Goal: Task Accomplishment & Management: Manage account settings

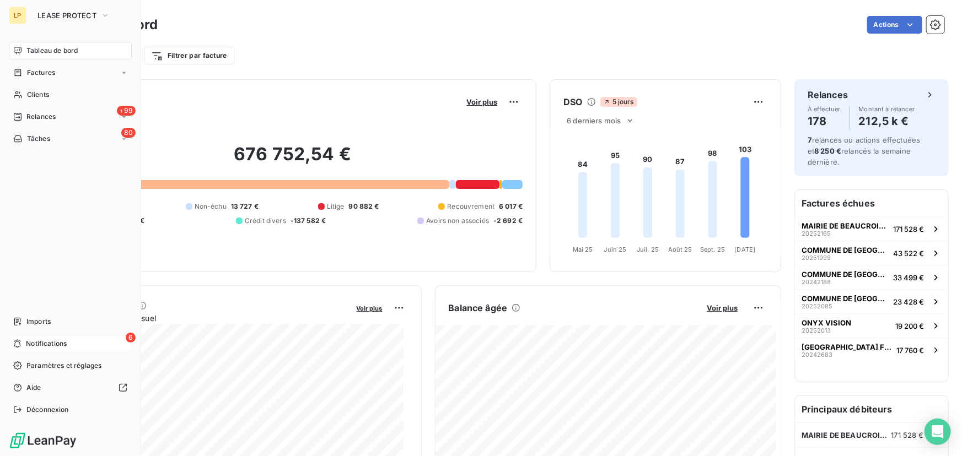
click at [56, 340] on span "Notifications" at bounding box center [46, 344] width 41 height 10
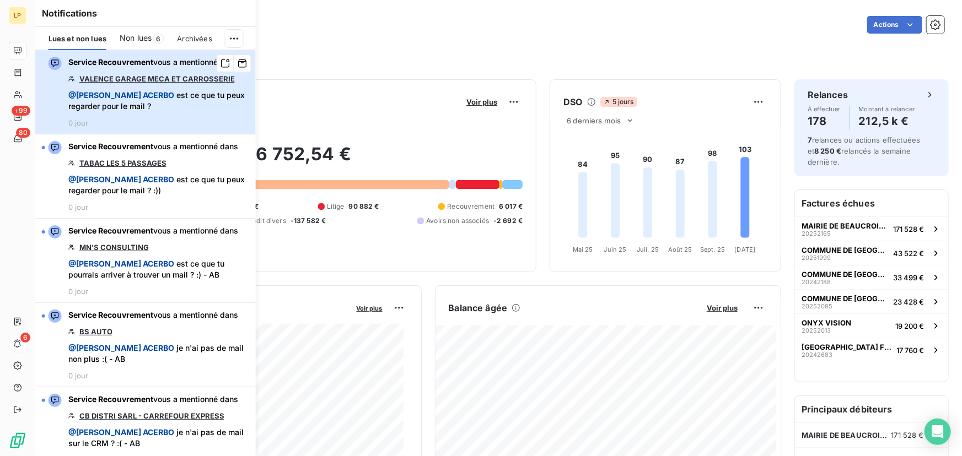
click at [143, 112] on span "@ [PERSON_NAME] est ce que tu peux regarder pour le mail ?" at bounding box center [158, 101] width 181 height 22
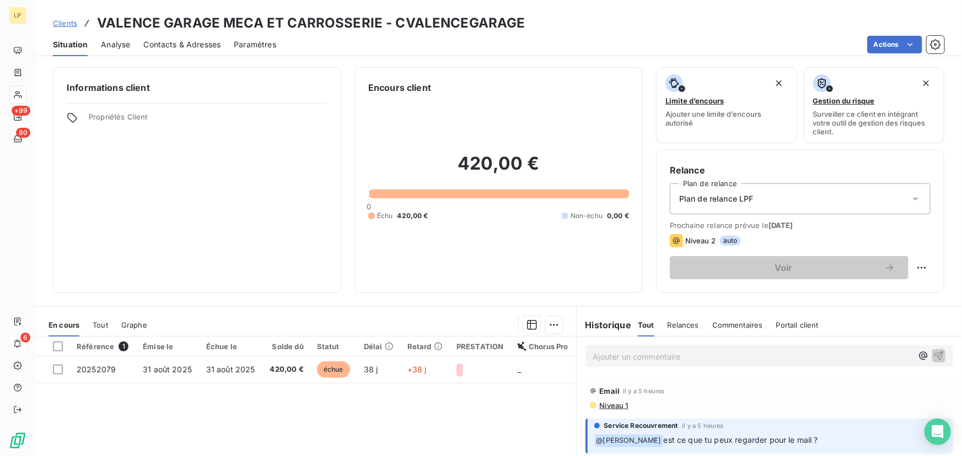
scroll to position [50, 0]
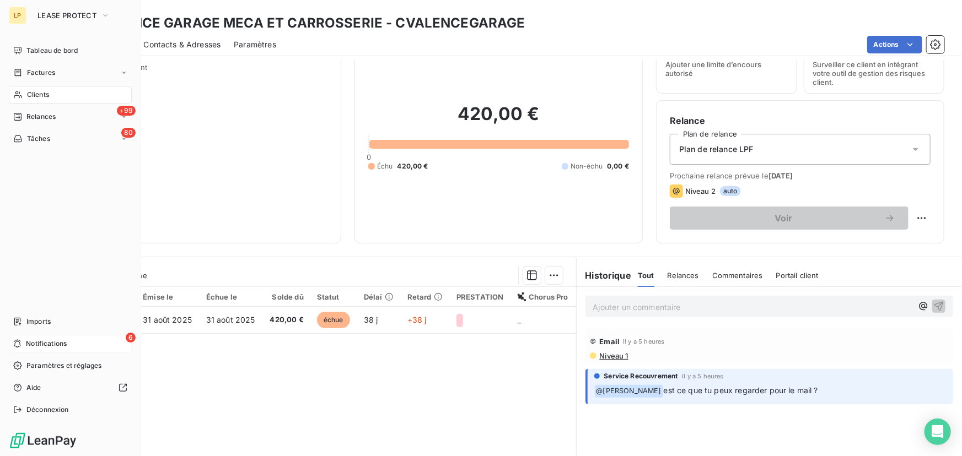
click at [51, 351] on div "6 Notifications" at bounding box center [70, 344] width 123 height 18
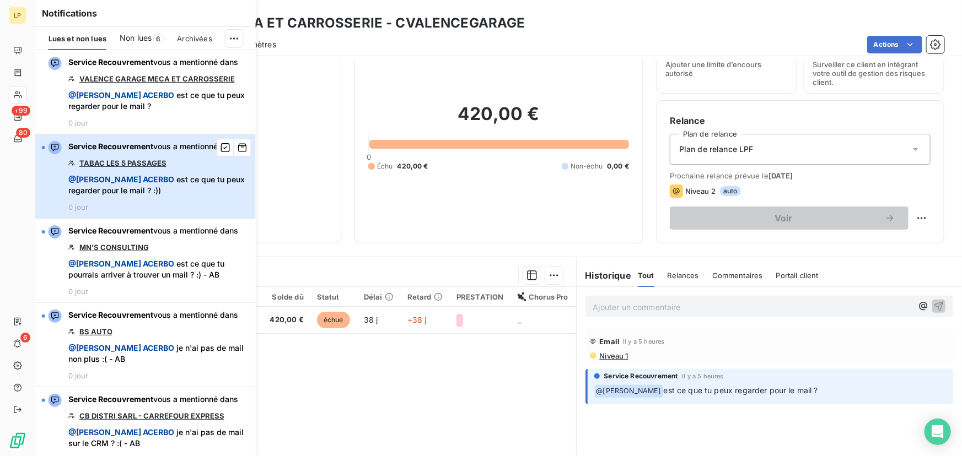
click at [108, 175] on div "Service Recouvrement vous a mentionné dans TABAC LES 5 PASSAGES @ [PERSON_NAME]…" at bounding box center [158, 176] width 181 height 71
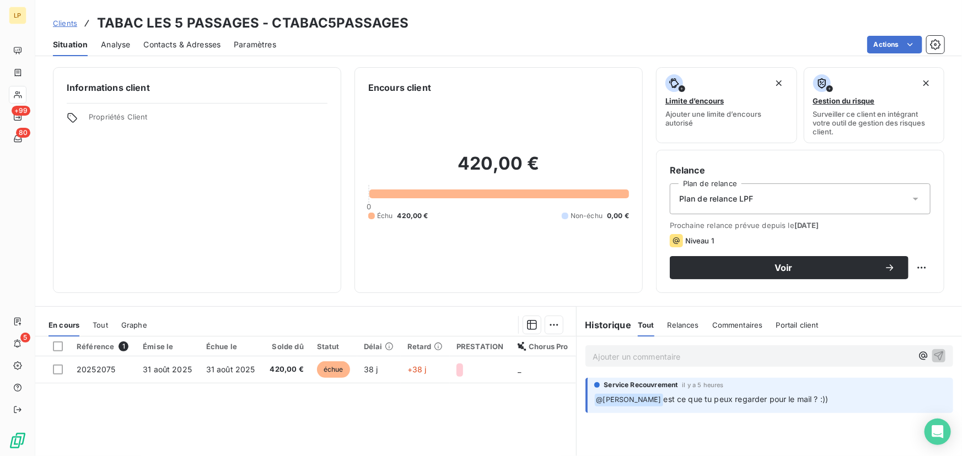
click at [147, 47] on span "Contacts & Adresses" at bounding box center [181, 44] width 77 height 11
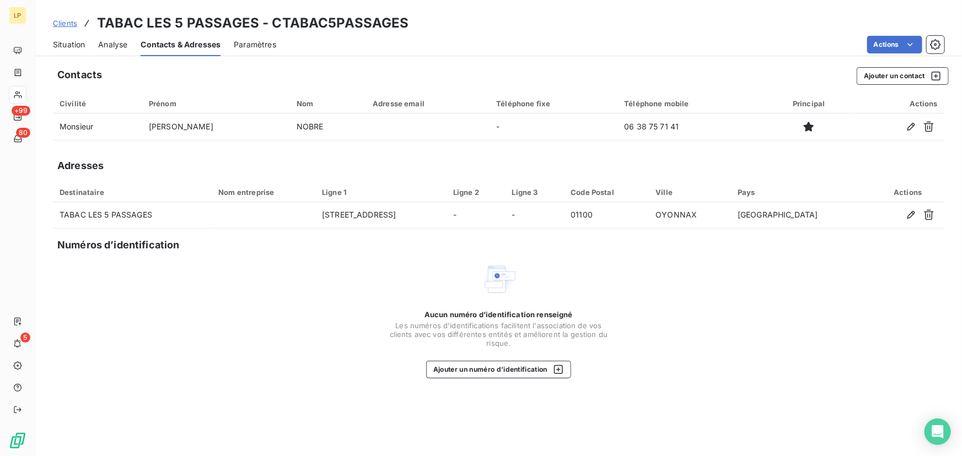
click at [83, 40] on span "Situation" at bounding box center [69, 44] width 32 height 11
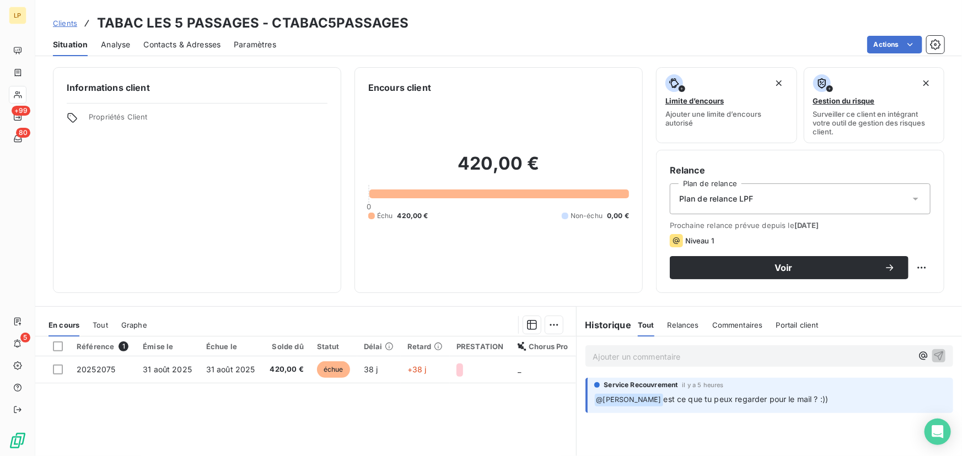
click at [108, 42] on span "Analyse" at bounding box center [115, 44] width 29 height 11
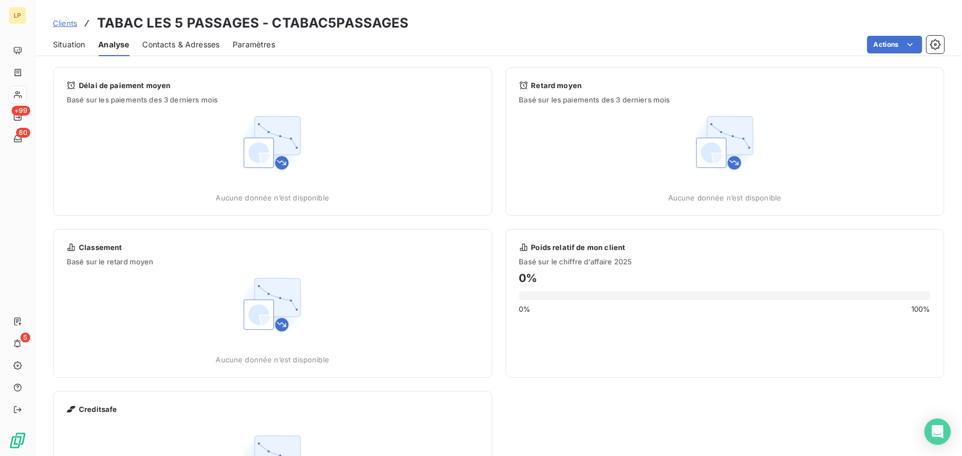
click at [154, 44] on span "Contacts & Adresses" at bounding box center [180, 44] width 77 height 11
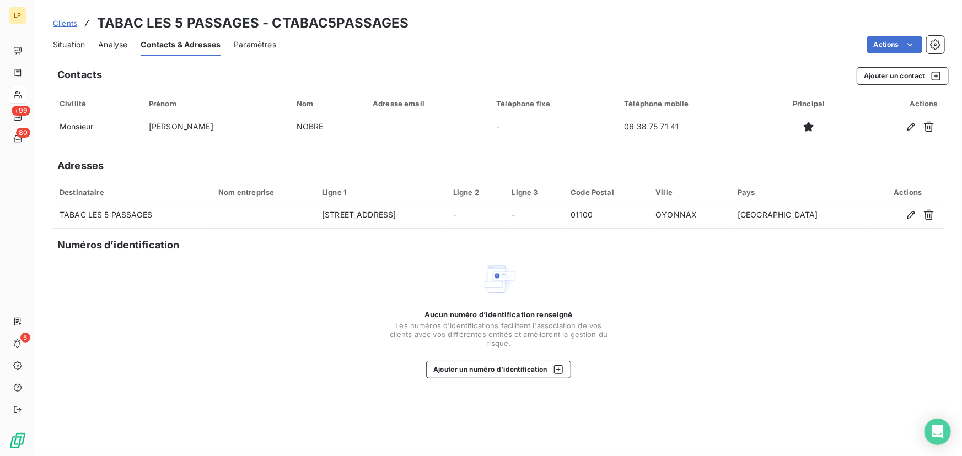
click at [77, 41] on span "Situation" at bounding box center [69, 44] width 32 height 11
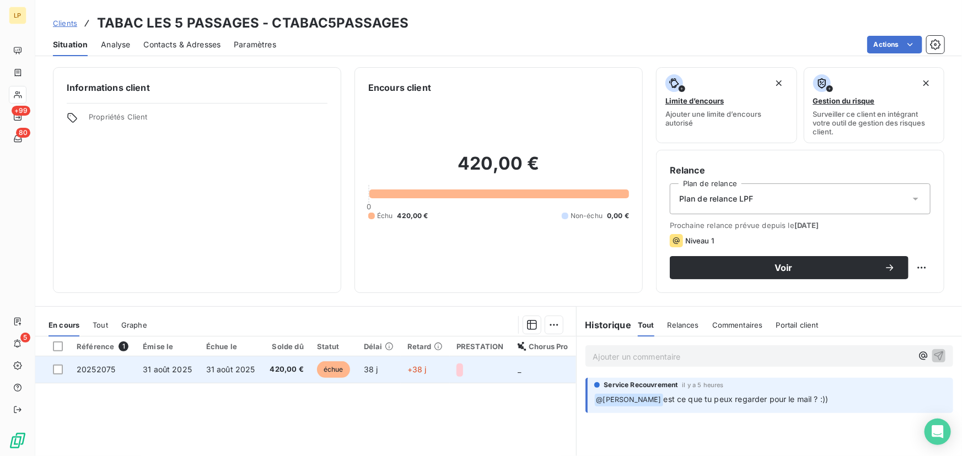
click at [236, 358] on td "31 août 2025" at bounding box center [231, 370] width 63 height 26
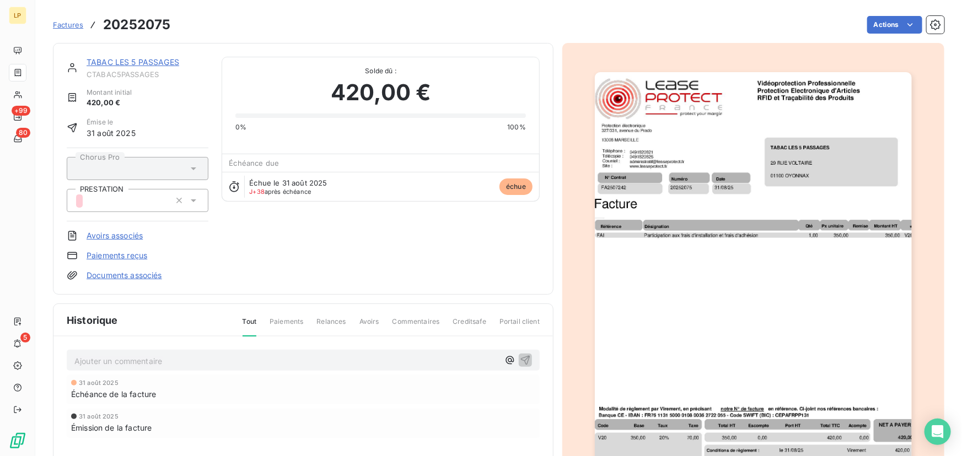
click at [146, 60] on link "TABAC LES 5 PASSAGES" at bounding box center [133, 61] width 93 height 9
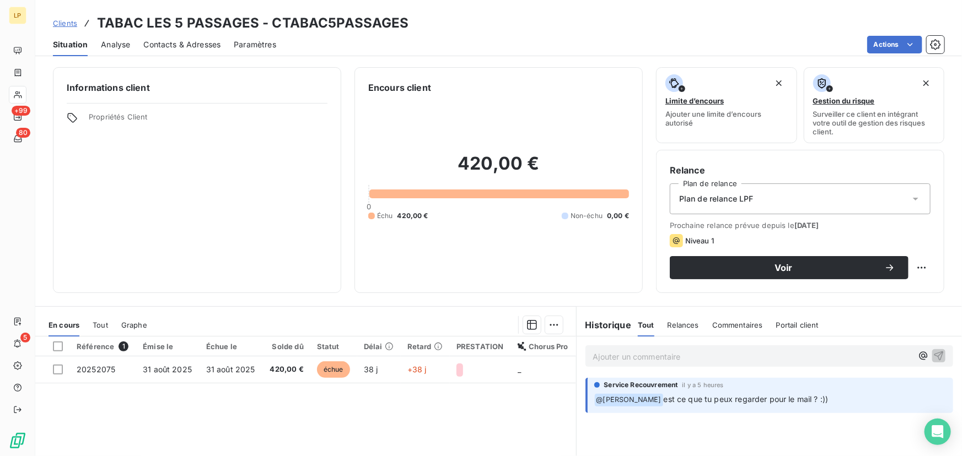
click at [194, 42] on span "Contacts & Adresses" at bounding box center [181, 44] width 77 height 11
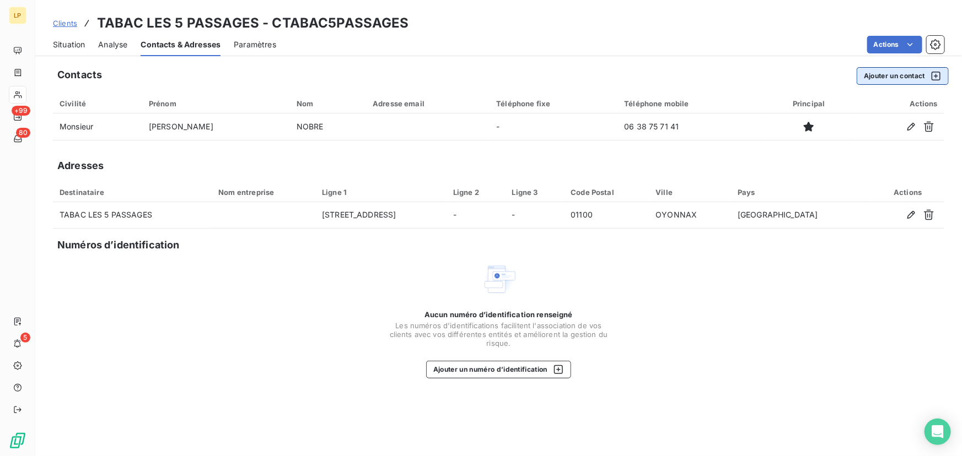
click at [898, 80] on button "Ajouter un contact" at bounding box center [903, 76] width 92 height 18
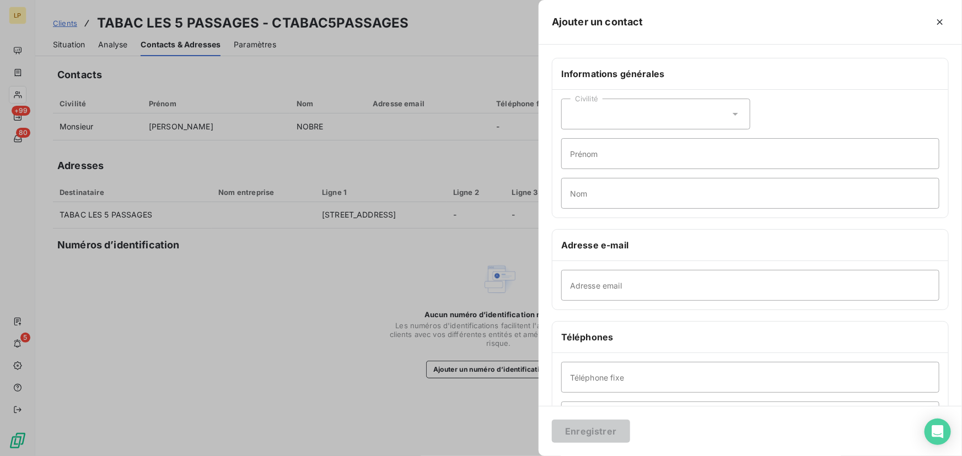
click at [430, 191] on div at bounding box center [481, 228] width 962 height 456
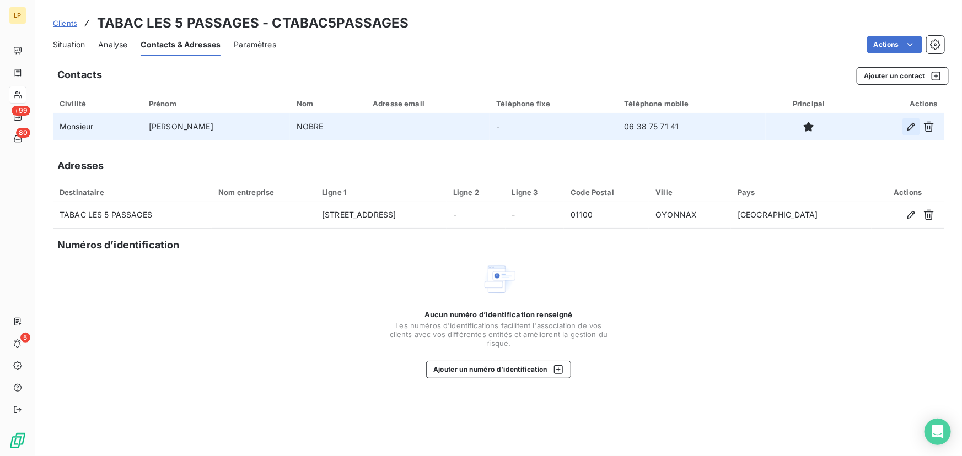
click at [911, 128] on icon "button" at bounding box center [911, 127] width 8 height 8
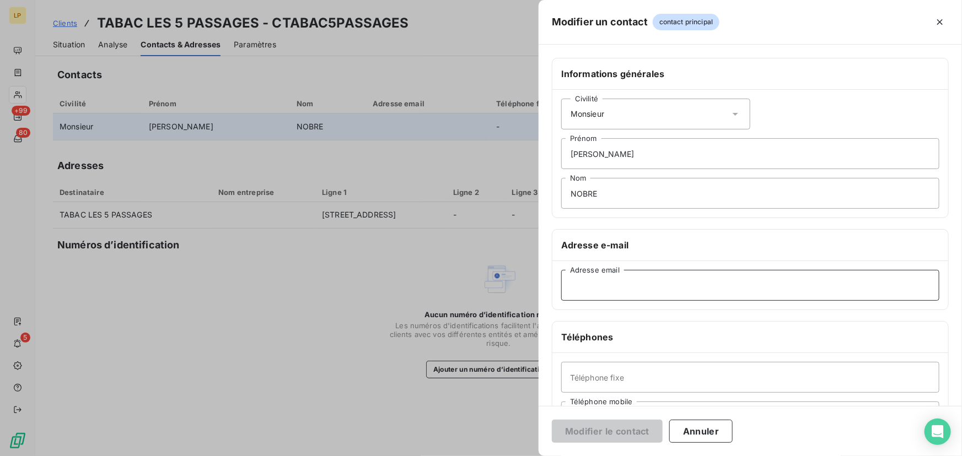
click at [624, 288] on input "Adresse email" at bounding box center [750, 285] width 378 height 31
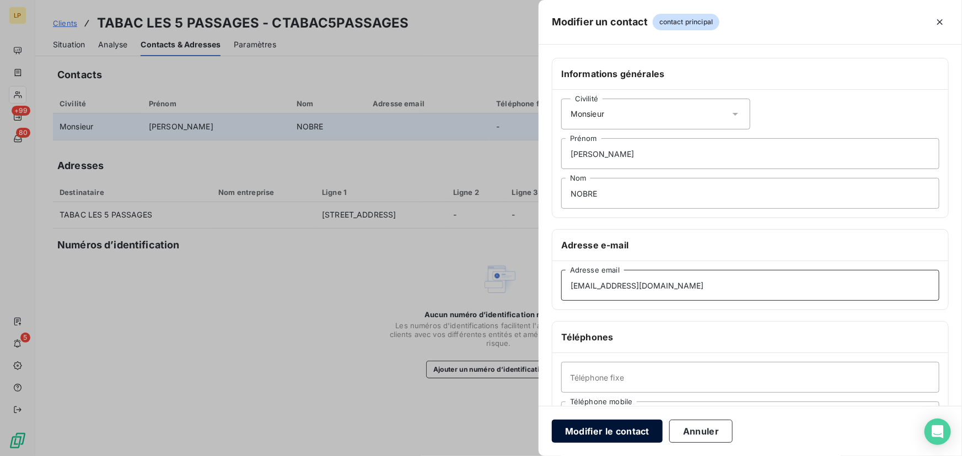
type input "[EMAIL_ADDRESS][DOMAIN_NAME]"
click at [641, 425] on button "Modifier le contact" at bounding box center [607, 431] width 111 height 23
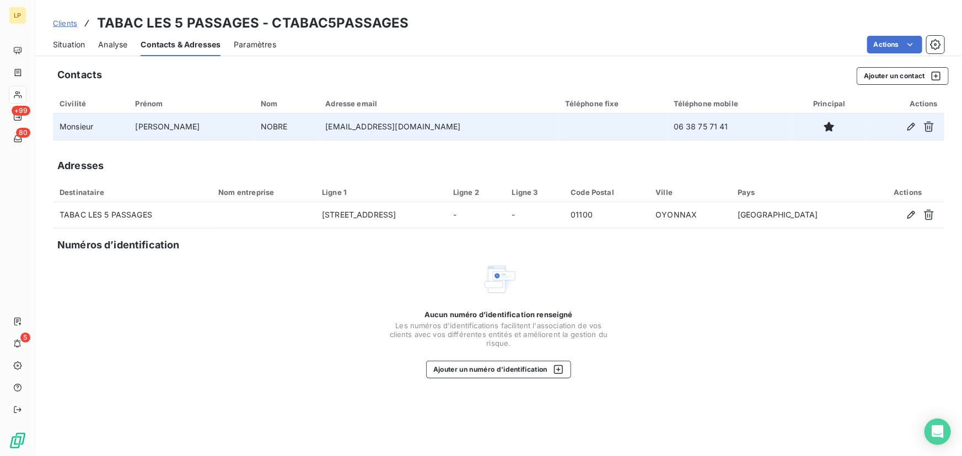
click at [60, 39] on span "Situation" at bounding box center [69, 44] width 32 height 11
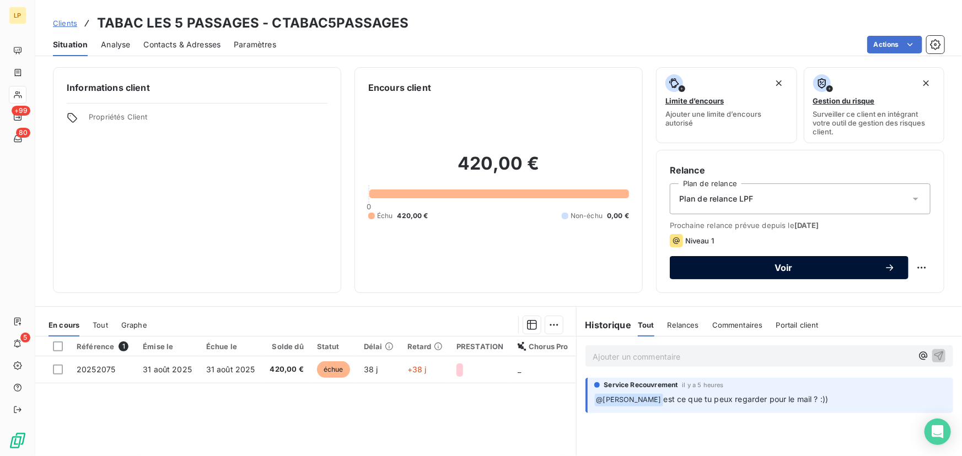
click at [738, 270] on span "Voir" at bounding box center [783, 268] width 201 height 9
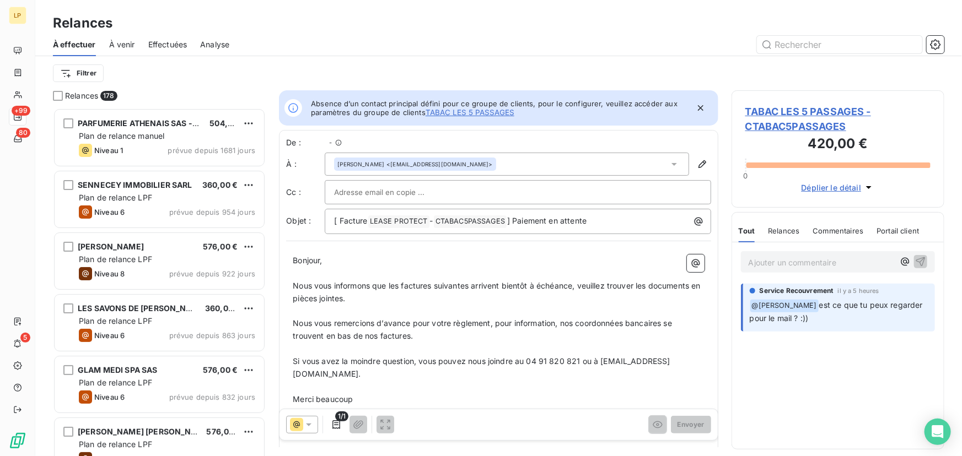
scroll to position [9, 9]
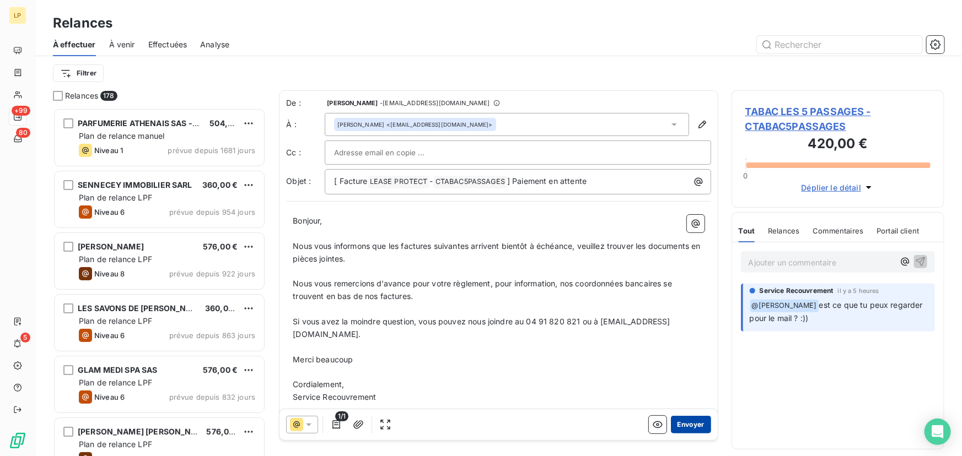
click at [691, 425] on button "Envoyer" at bounding box center [691, 425] width 40 height 18
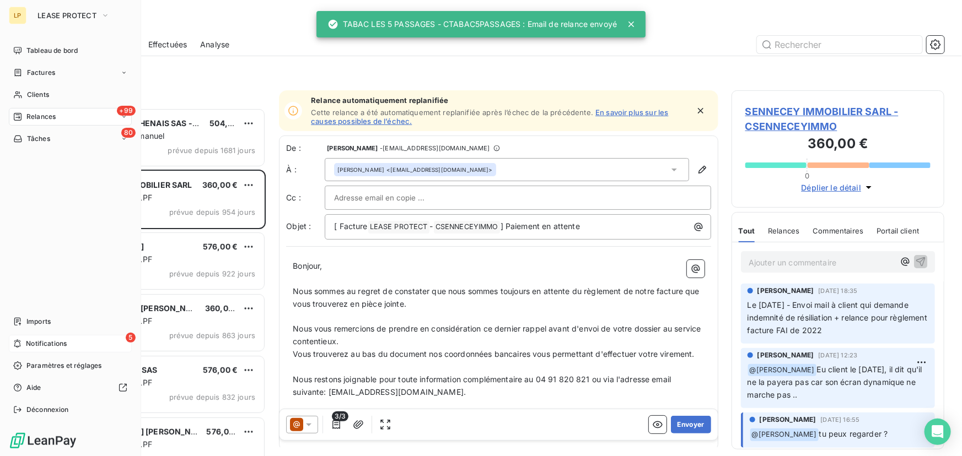
click at [42, 339] on span "Notifications" at bounding box center [46, 344] width 41 height 10
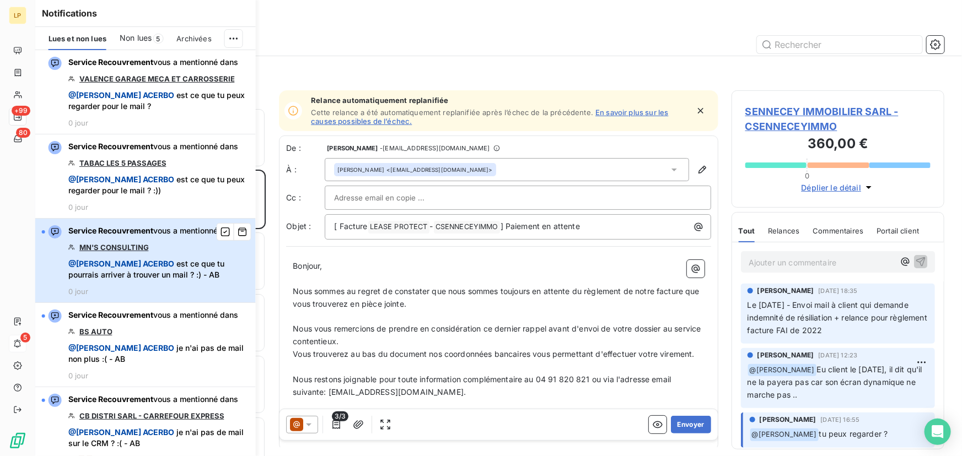
click at [190, 270] on div "Service Recouvrement vous a mentionné dans MN'S CONSULTING @ [PERSON_NAME] est …" at bounding box center [158, 260] width 181 height 71
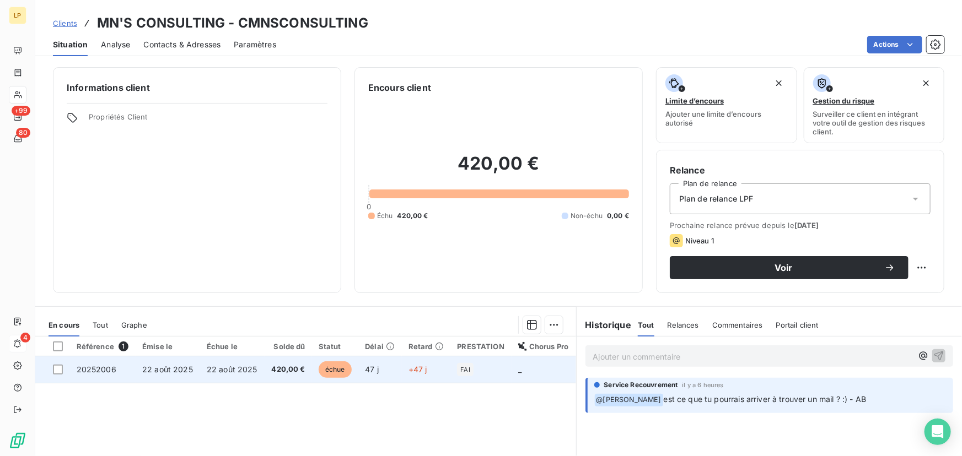
click at [240, 369] on span "22 août 2025" at bounding box center [232, 369] width 51 height 9
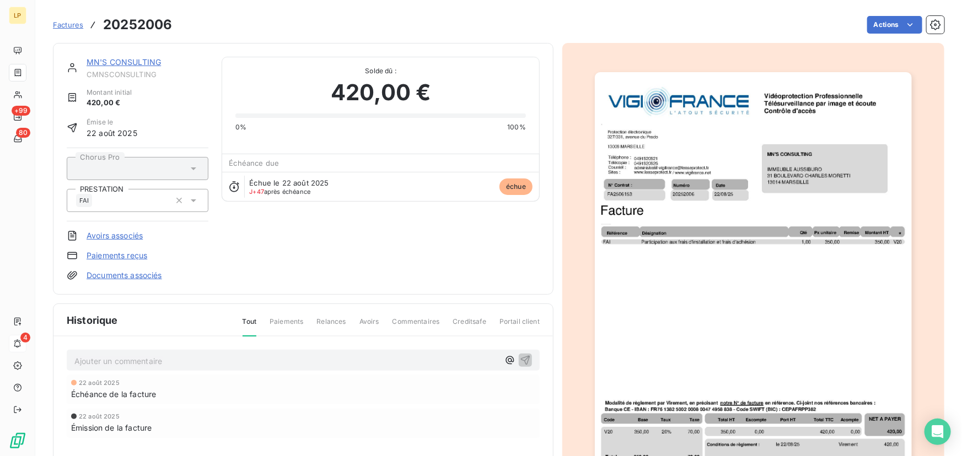
click at [110, 70] on span "CMNSCONSULTING" at bounding box center [148, 74] width 122 height 9
click at [110, 66] on link "MN'S CONSULTING" at bounding box center [124, 61] width 74 height 9
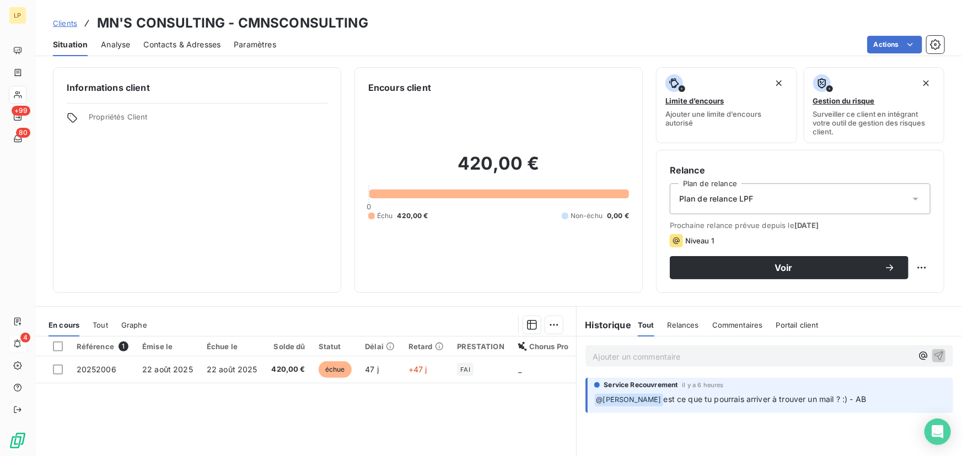
click at [176, 49] on span "Contacts & Adresses" at bounding box center [181, 44] width 77 height 11
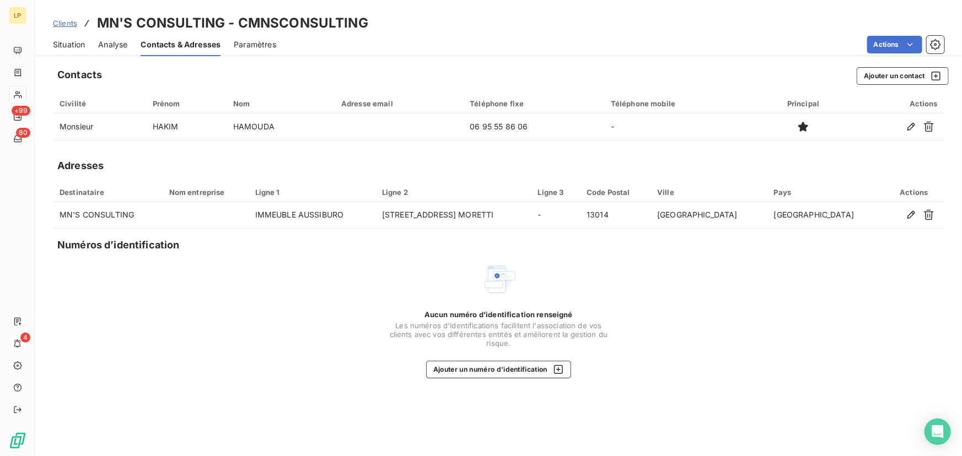
click at [85, 45] on span "Situation" at bounding box center [69, 44] width 32 height 11
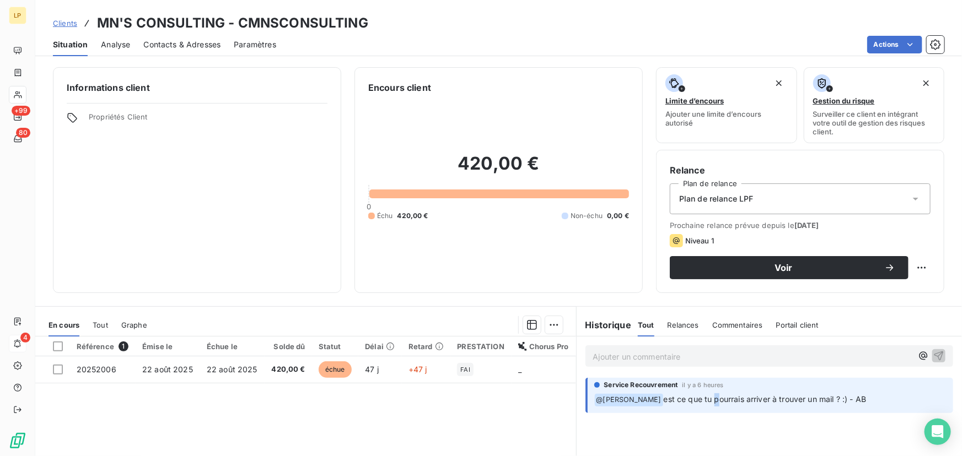
click at [706, 393] on div "﻿ @ [PERSON_NAME] est ce que tu pourrais arriver à trouver un mail ? :) - AB" at bounding box center [770, 400] width 352 height 14
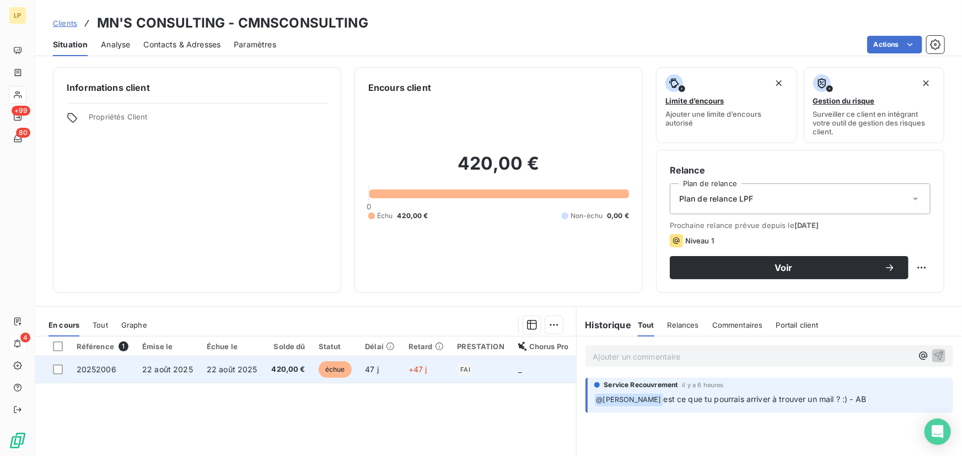
click at [275, 367] on span "420,00 €" at bounding box center [288, 369] width 34 height 11
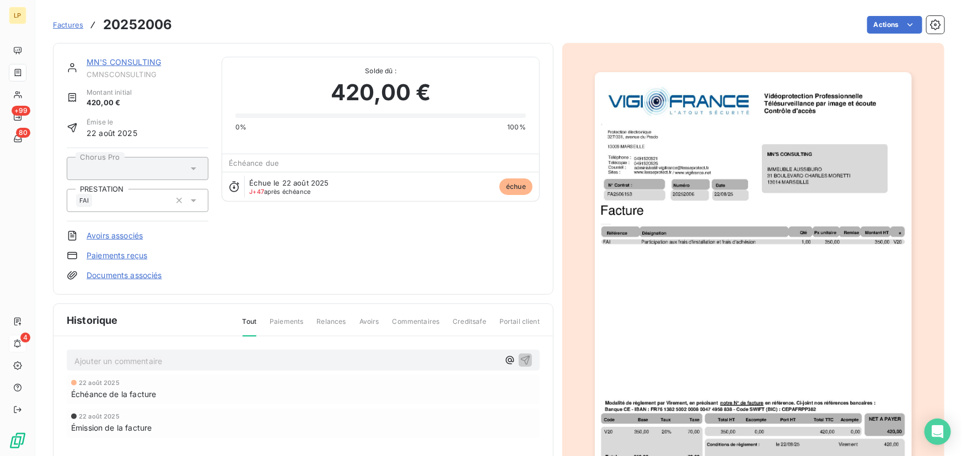
click at [127, 61] on link "MN'S CONSULTING" at bounding box center [124, 61] width 74 height 9
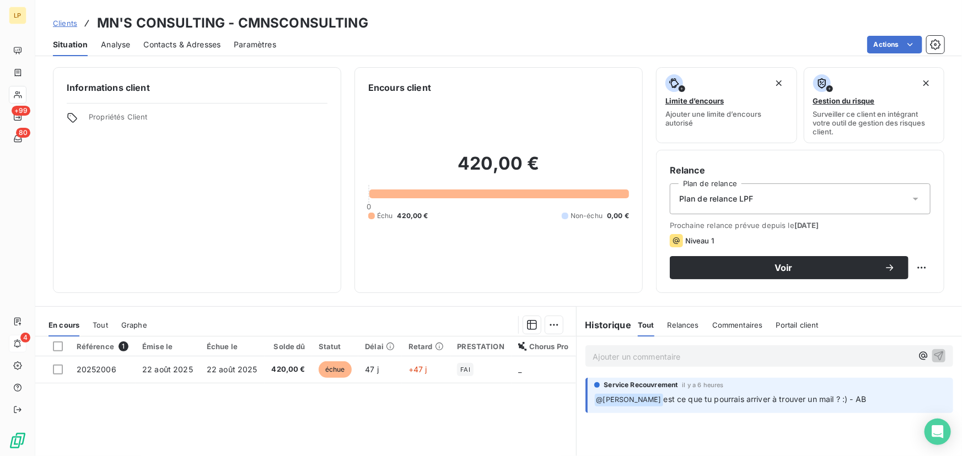
click at [170, 45] on span "Contacts & Adresses" at bounding box center [181, 44] width 77 height 11
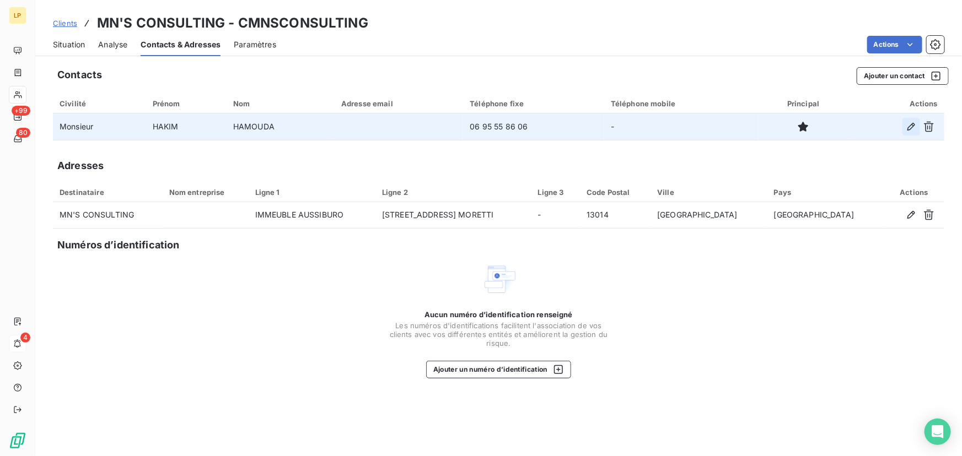
click at [911, 131] on icon "button" at bounding box center [911, 126] width 11 height 11
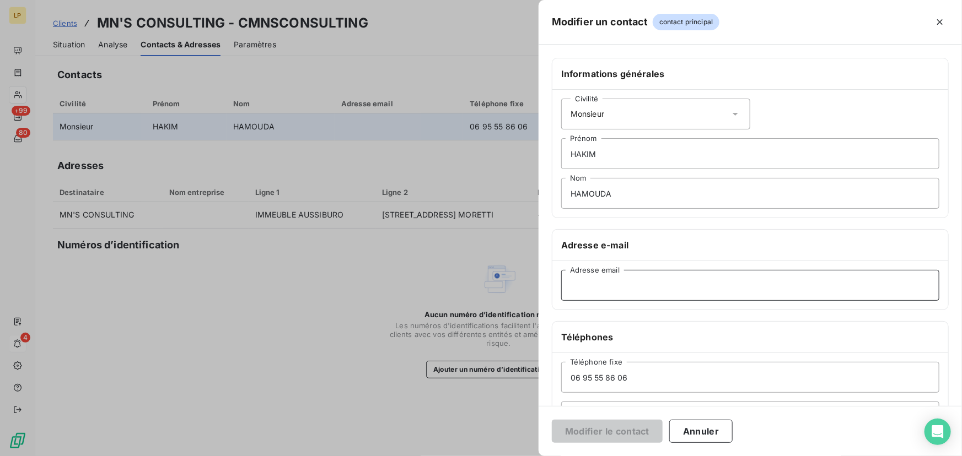
click at [614, 287] on input "Adresse email" at bounding box center [750, 285] width 378 height 31
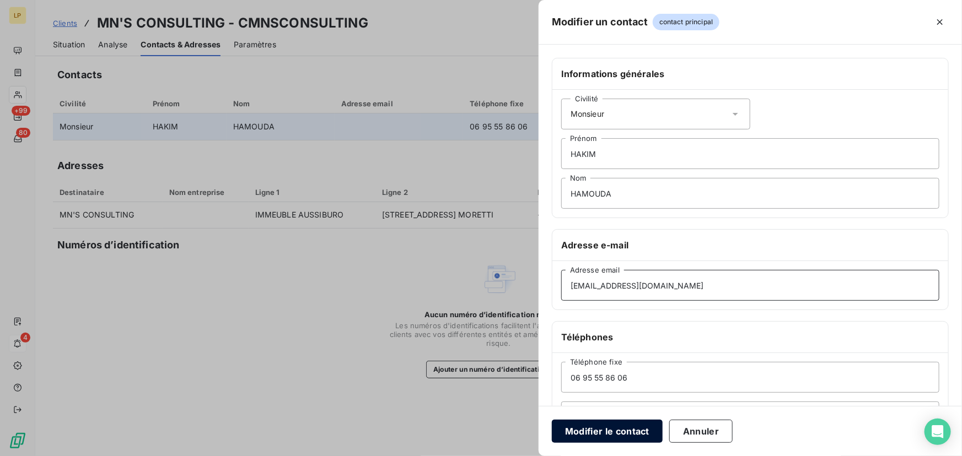
type input "[EMAIL_ADDRESS][DOMAIN_NAME]"
click at [621, 433] on button "Modifier le contact" at bounding box center [607, 431] width 111 height 23
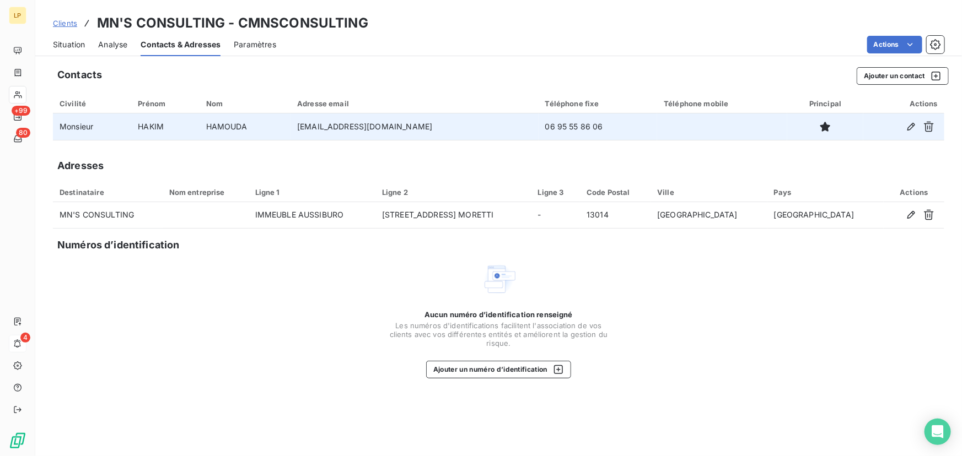
click at [66, 50] on span "Situation" at bounding box center [69, 44] width 32 height 11
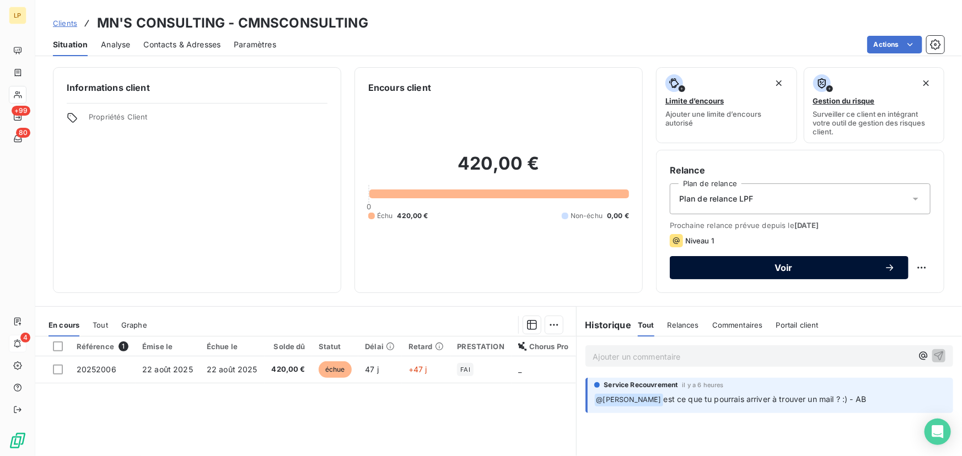
click at [782, 268] on span "Voir" at bounding box center [783, 268] width 201 height 9
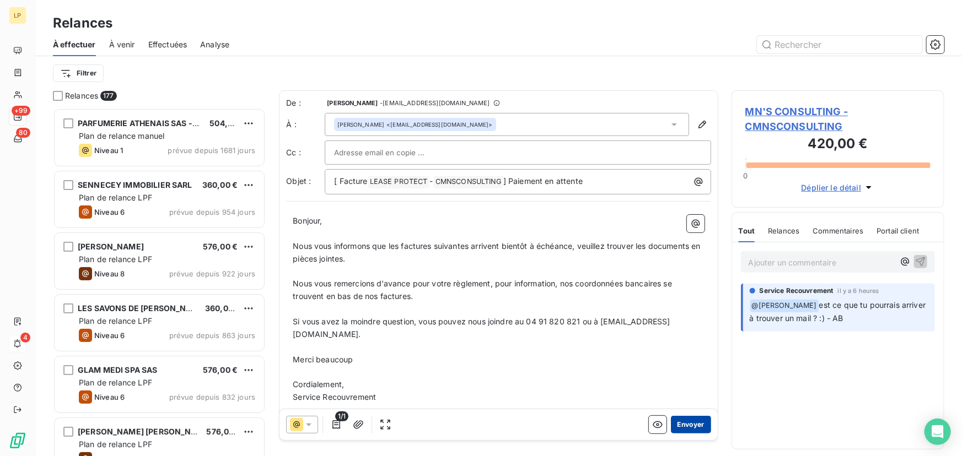
click at [678, 426] on button "Envoyer" at bounding box center [691, 425] width 40 height 18
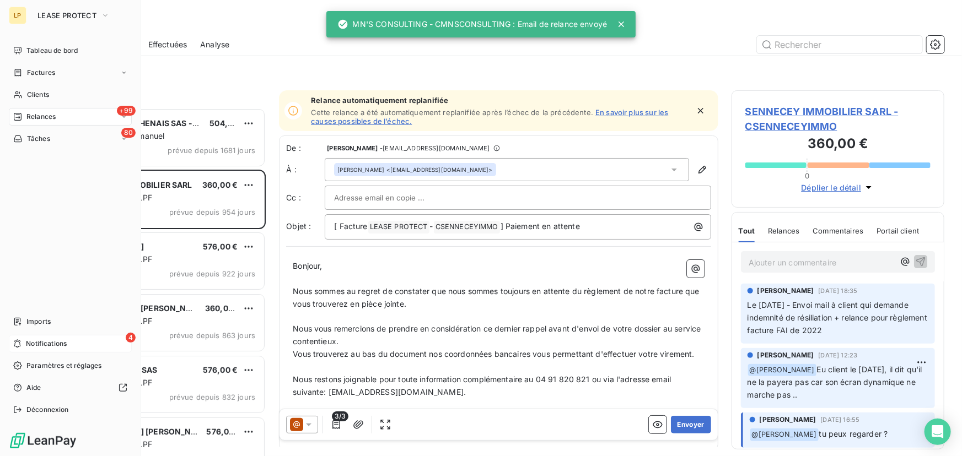
click at [44, 351] on div "4 Notifications" at bounding box center [70, 344] width 123 height 18
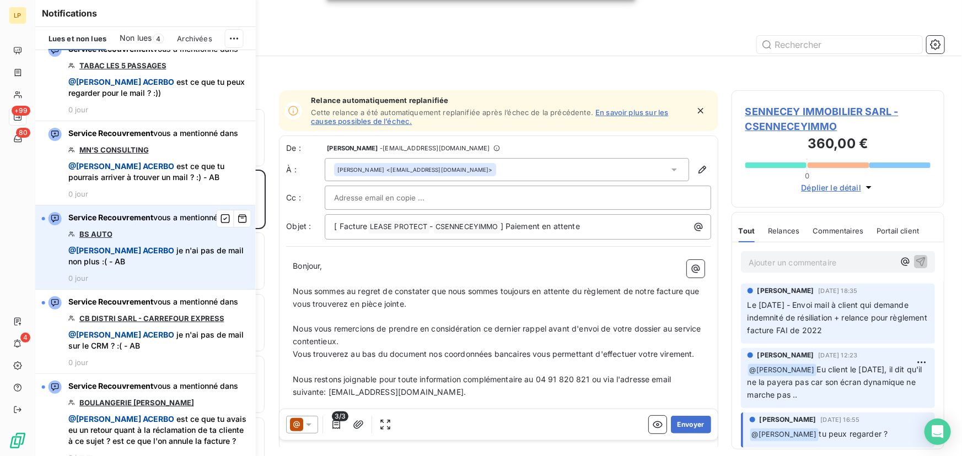
scroll to position [100, 0]
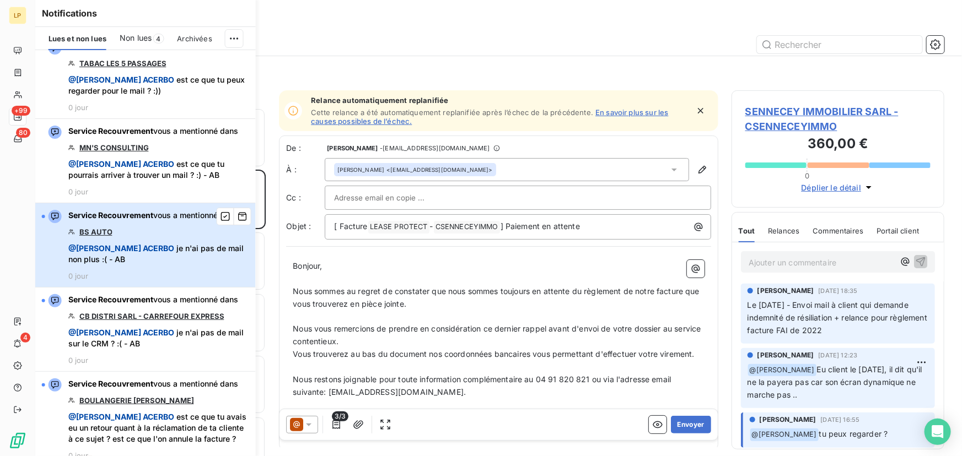
click at [137, 278] on div "Service Recouvrement vous a mentionné dans BS AUTO @ [PERSON_NAME] je n'ai pas …" at bounding box center [158, 245] width 181 height 71
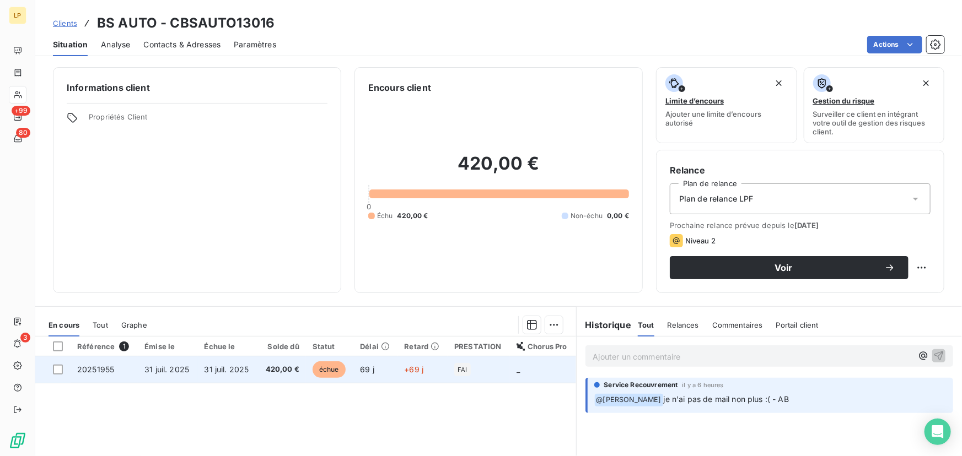
click at [230, 375] on td "31 juil. 2025" at bounding box center [228, 370] width 60 height 26
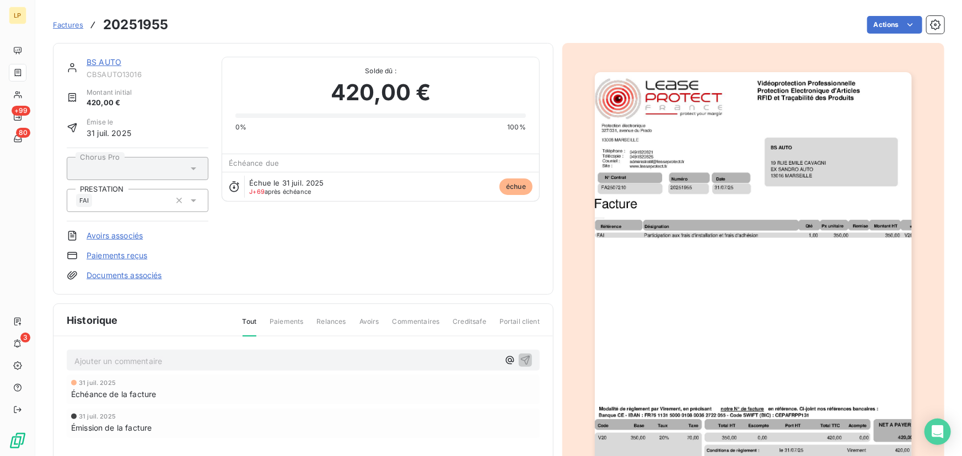
click at [108, 62] on link "BS AUTO" at bounding box center [104, 61] width 35 height 9
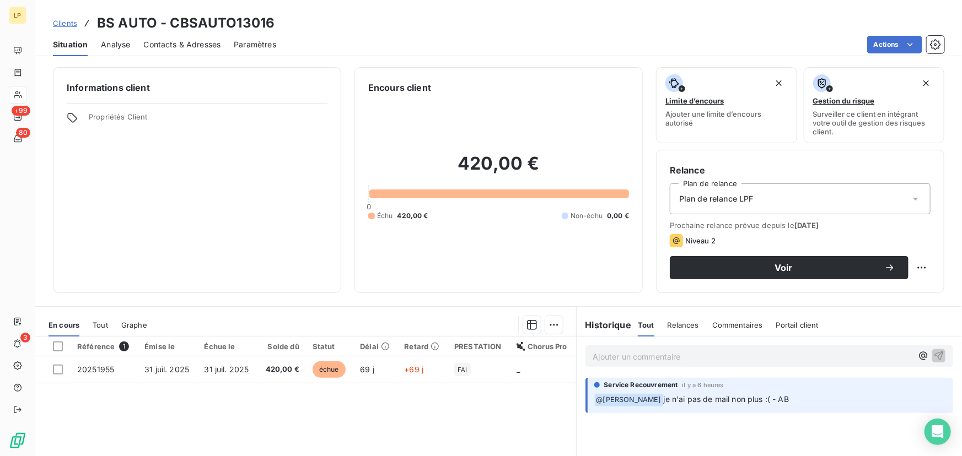
click at [178, 42] on span "Contacts & Adresses" at bounding box center [181, 44] width 77 height 11
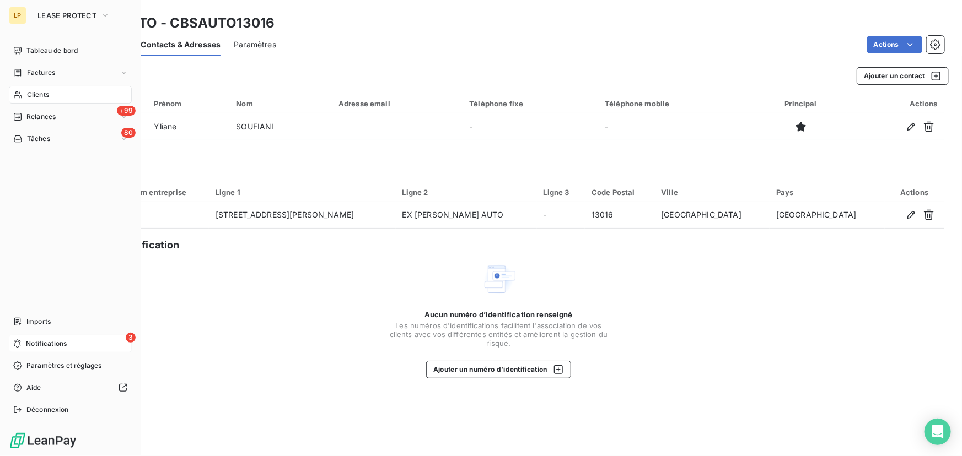
click at [28, 352] on div "3 Notifications" at bounding box center [70, 344] width 123 height 18
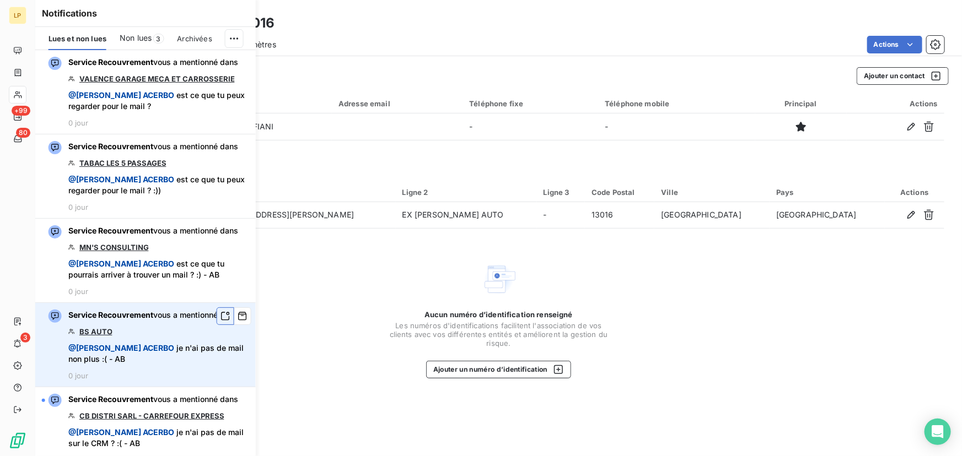
click at [221, 322] on icon "button" at bounding box center [226, 316] width 10 height 11
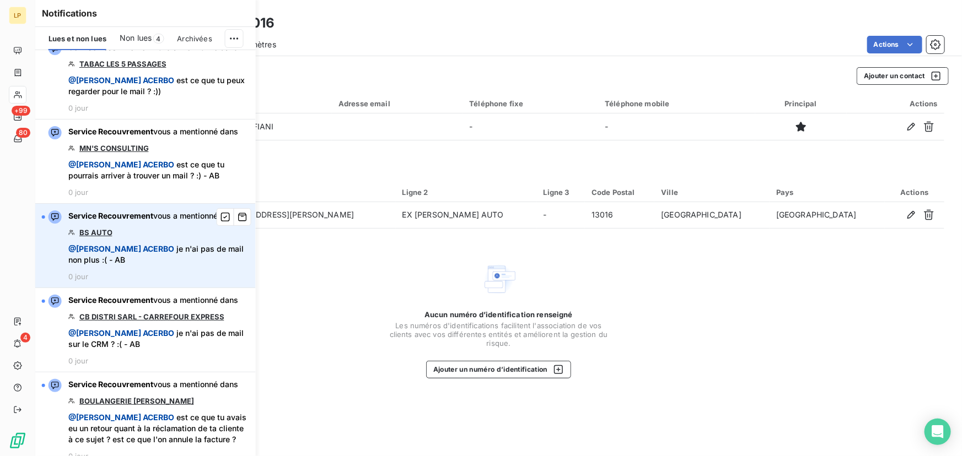
scroll to position [100, 0]
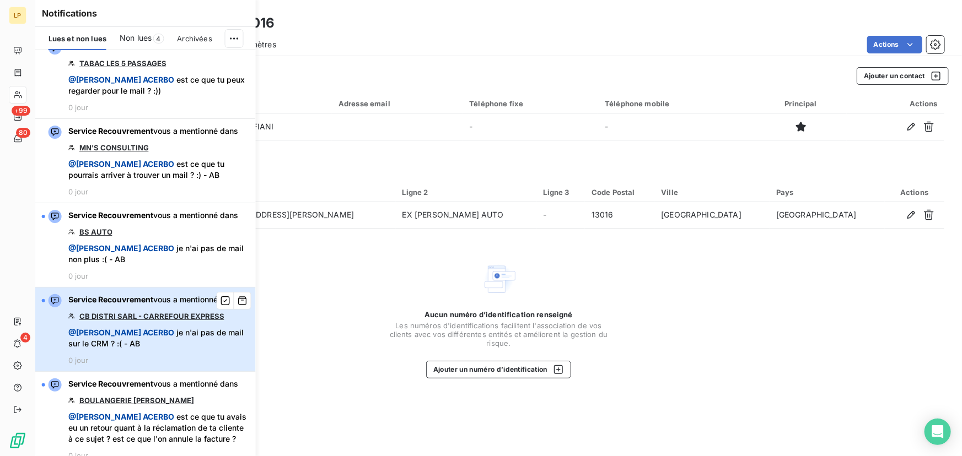
click at [144, 305] on span "Service Recouvrement vous a mentionné dans" at bounding box center [153, 299] width 170 height 11
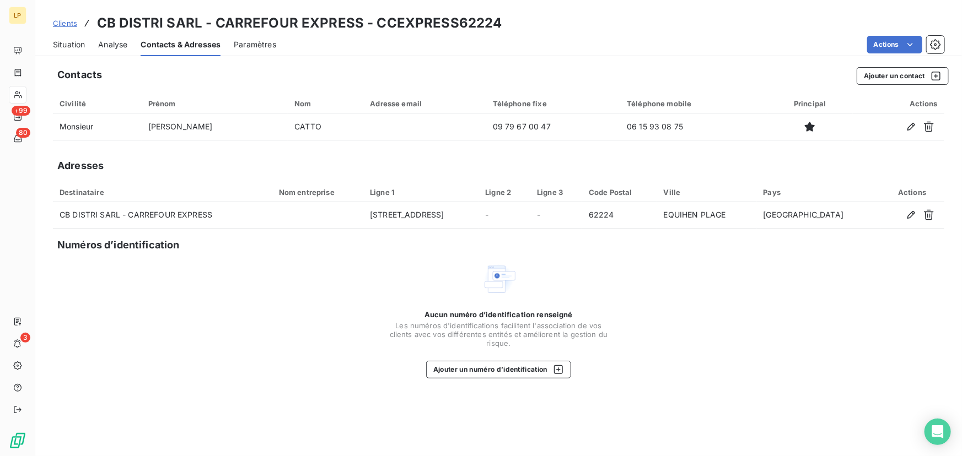
click at [57, 47] on span "Situation" at bounding box center [69, 44] width 32 height 11
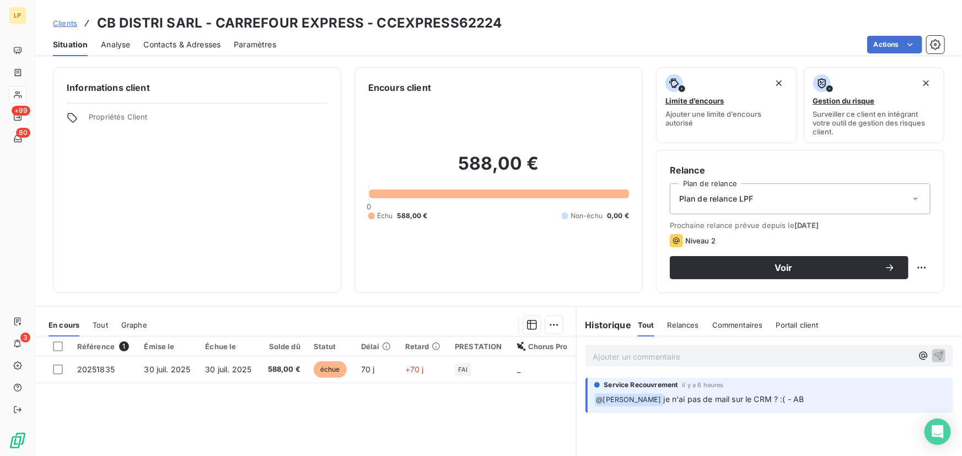
click at [184, 51] on div "Contacts & Adresses" at bounding box center [181, 44] width 77 height 23
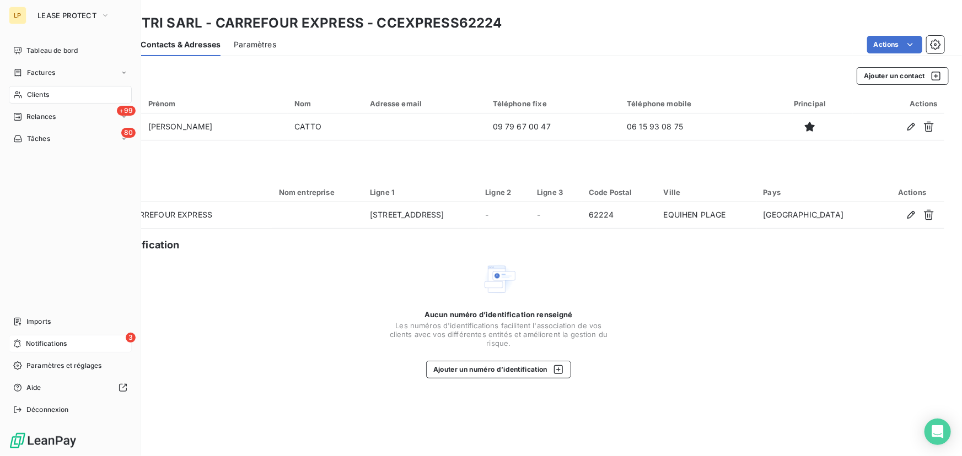
click at [103, 342] on div "3 Notifications" at bounding box center [70, 344] width 123 height 18
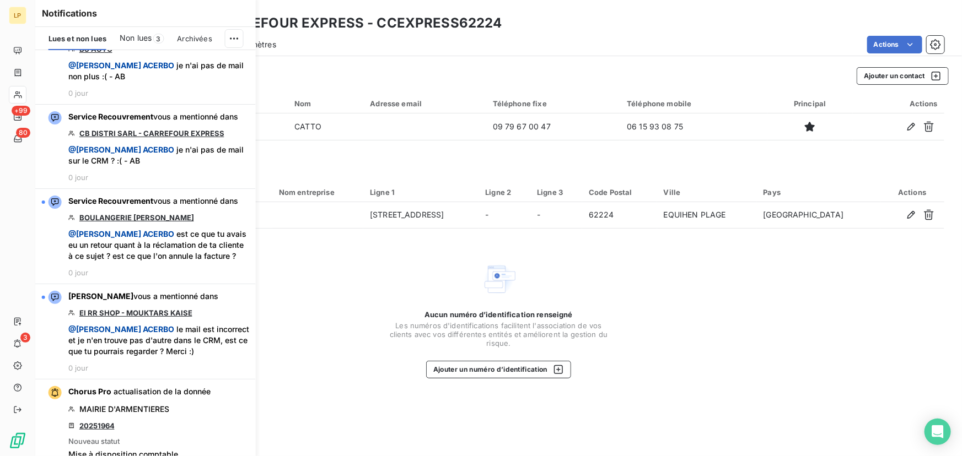
scroll to position [300, 0]
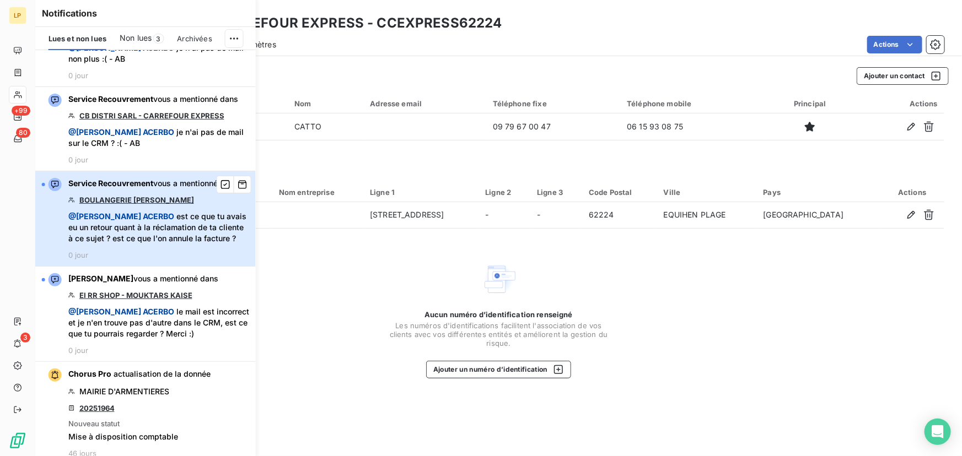
click at [122, 258] on div "Service Recouvrement vous a mentionné dans BOULANGERIE [PERSON_NAME] @ [PERSON_…" at bounding box center [158, 219] width 181 height 82
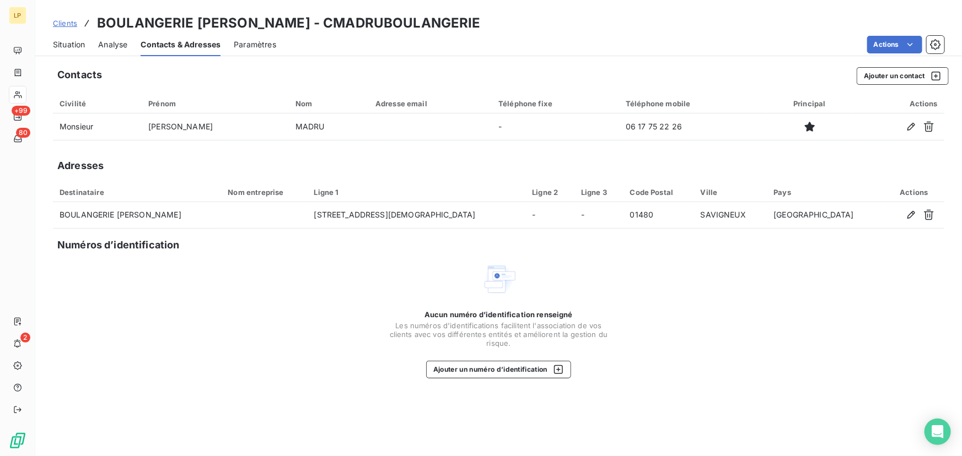
click at [94, 44] on div "Situation Analyse Contacts & Adresses Paramètres Actions" at bounding box center [498, 44] width 927 height 23
click at [61, 53] on div "Situation" at bounding box center [69, 44] width 32 height 23
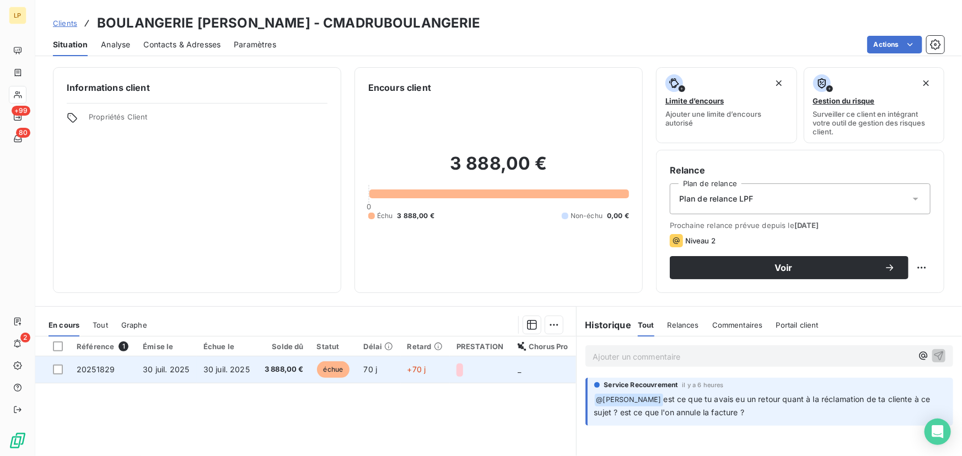
click at [232, 369] on span "30 juil. 2025" at bounding box center [226, 369] width 46 height 9
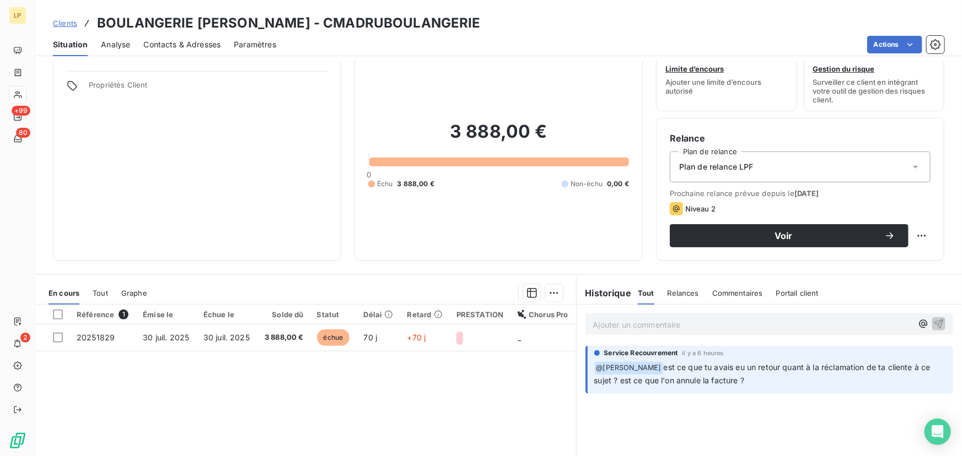
scroll to position [50, 0]
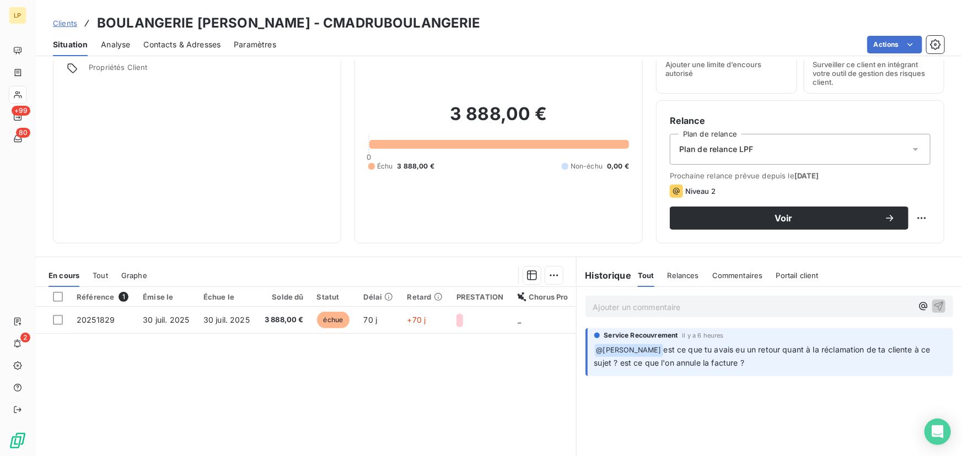
click at [775, 302] on p "Ajouter un commentaire ﻿" at bounding box center [752, 307] width 319 height 14
click at [918, 304] on icon "button" at bounding box center [923, 306] width 11 height 11
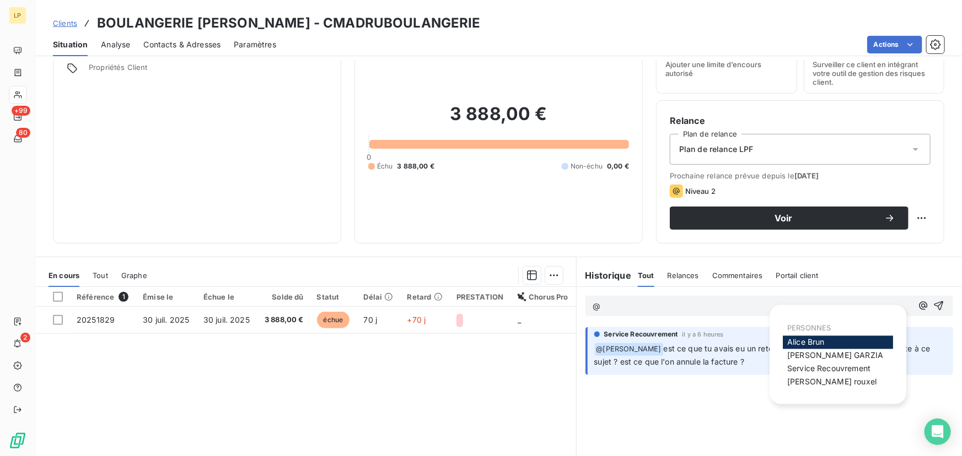
click at [809, 342] on span "[PERSON_NAME]" at bounding box center [805, 342] width 37 height 9
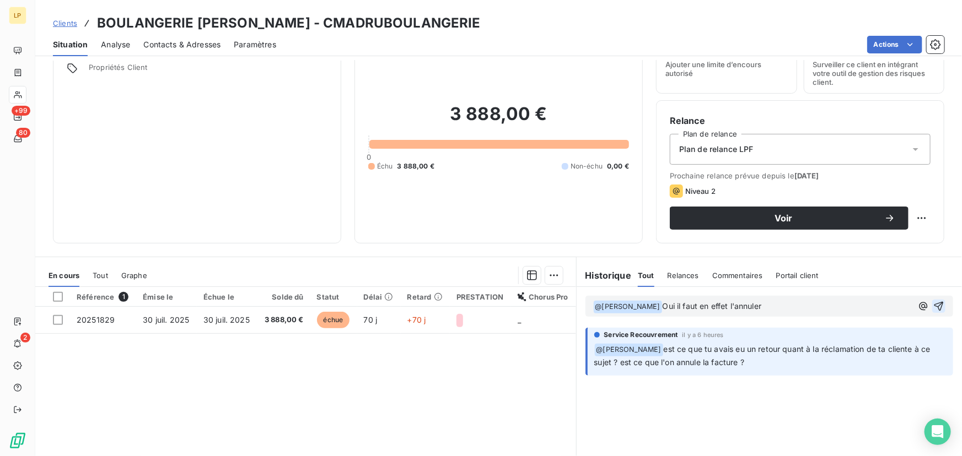
click at [934, 302] on icon "button" at bounding box center [938, 306] width 9 height 9
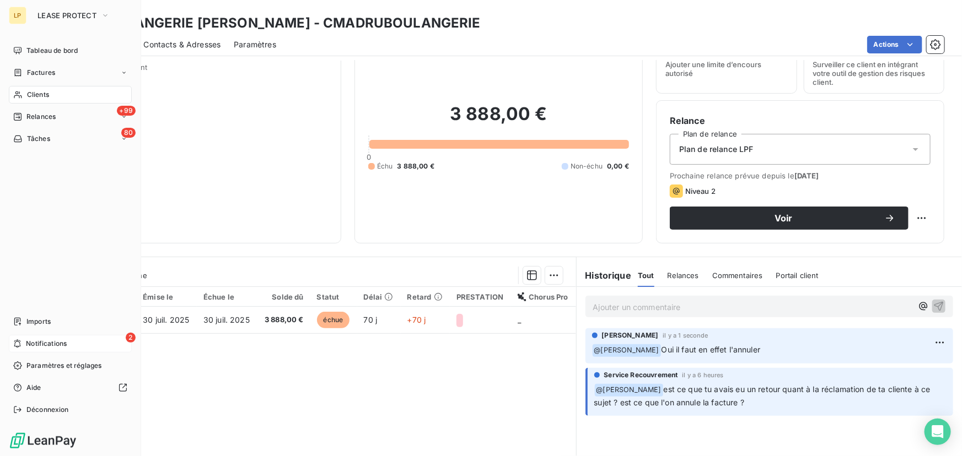
click at [76, 343] on div "2 Notifications" at bounding box center [70, 344] width 123 height 18
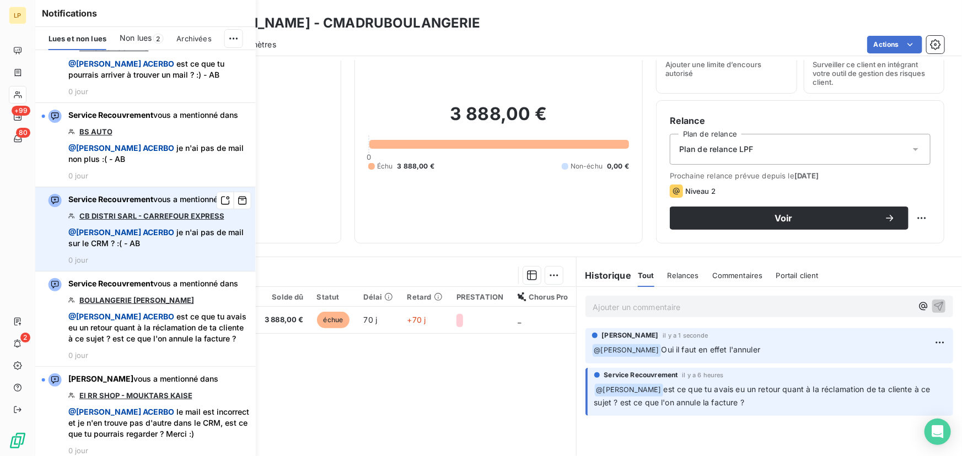
scroll to position [300, 0]
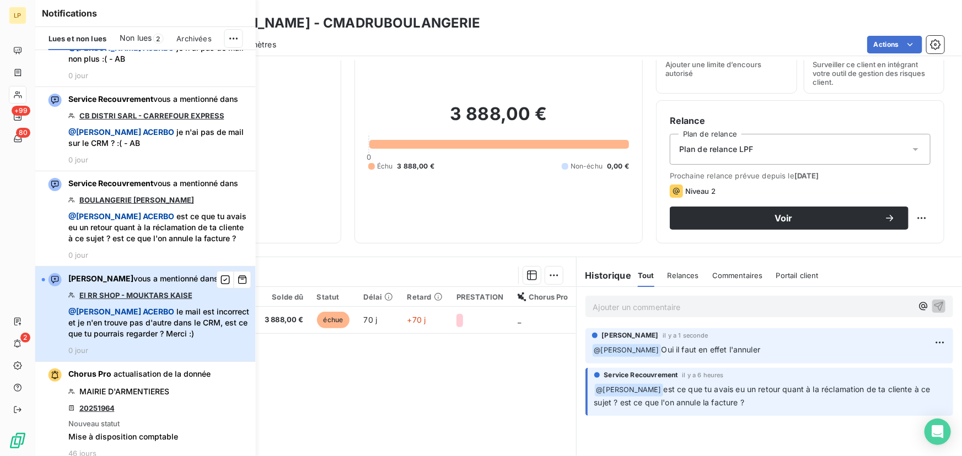
click at [176, 340] on span "@ [PERSON_NAME] le mail est incorrect et je n'en trouve pas d'autre dans le CRM…" at bounding box center [158, 323] width 181 height 33
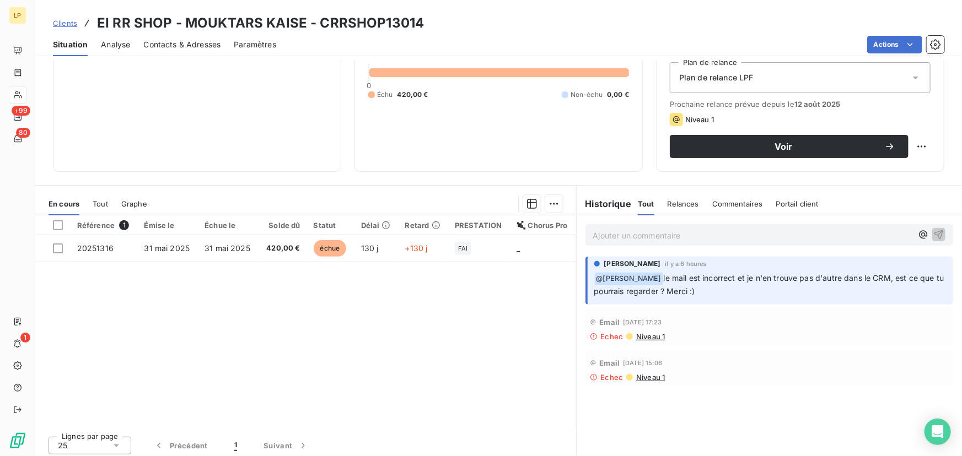
scroll to position [125, 0]
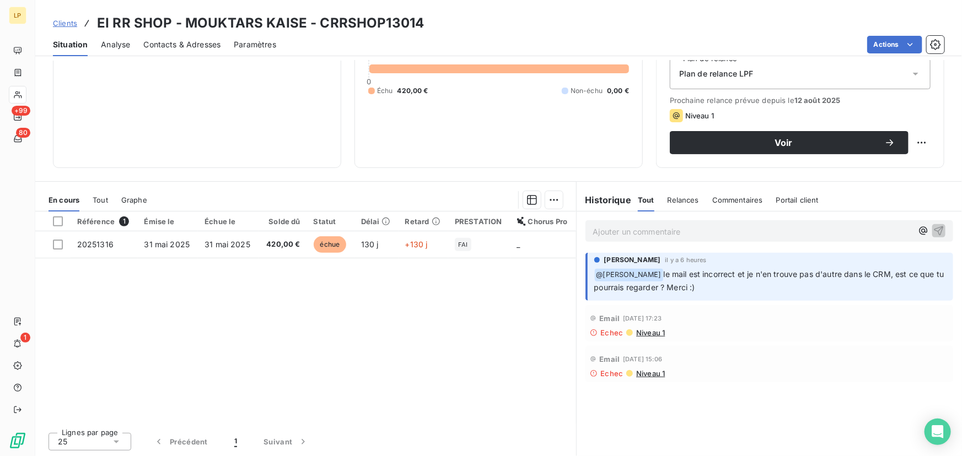
click at [212, 34] on div "Contacts & Adresses" at bounding box center [181, 44] width 77 height 23
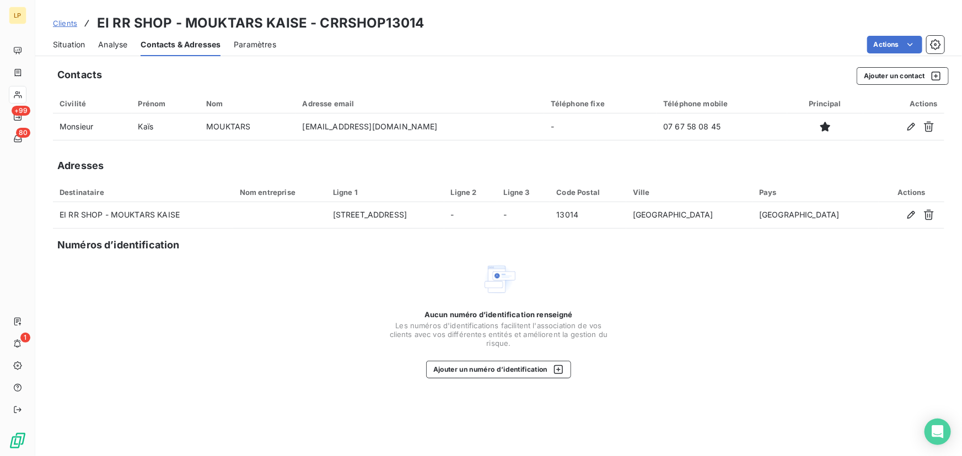
click at [66, 50] on div "Situation" at bounding box center [69, 44] width 32 height 23
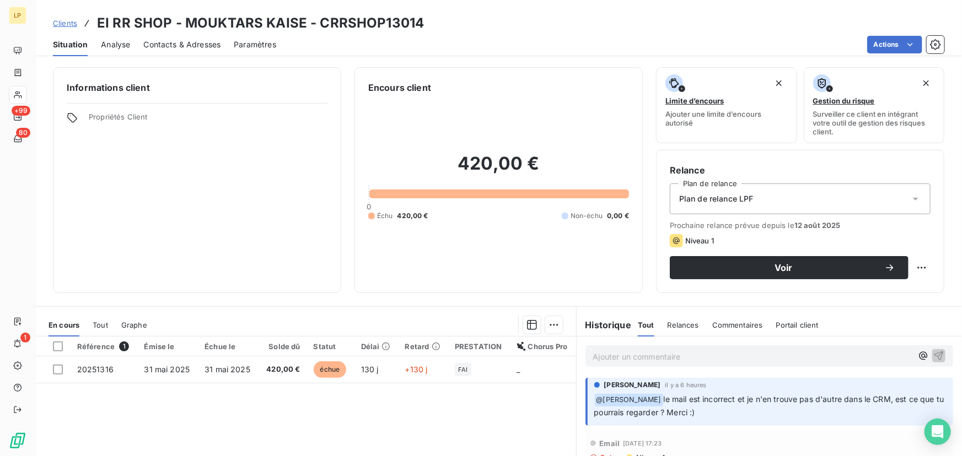
click at [210, 40] on span "Contacts & Adresses" at bounding box center [181, 44] width 77 height 11
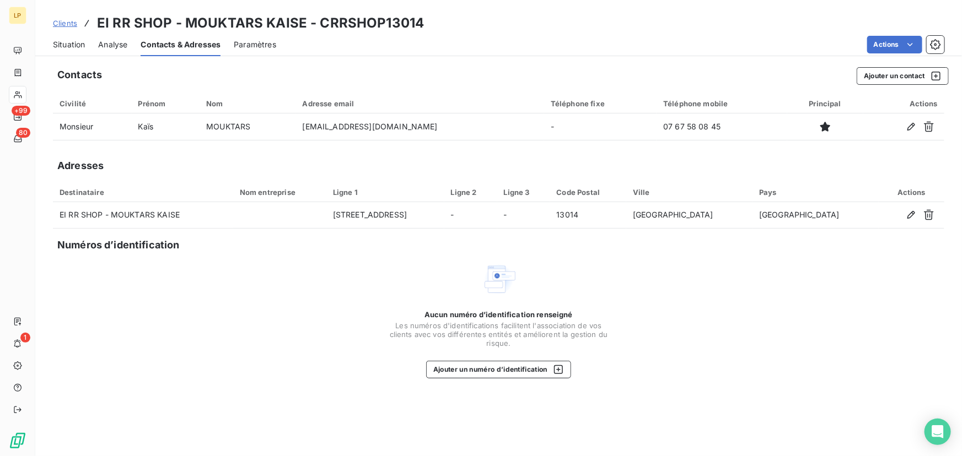
click at [68, 42] on span "Situation" at bounding box center [69, 44] width 32 height 11
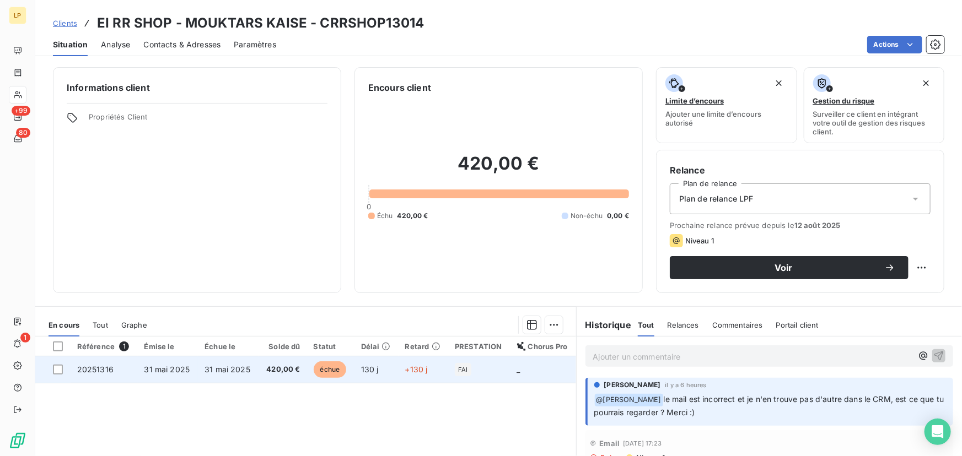
click at [335, 370] on span "échue" at bounding box center [330, 370] width 33 height 17
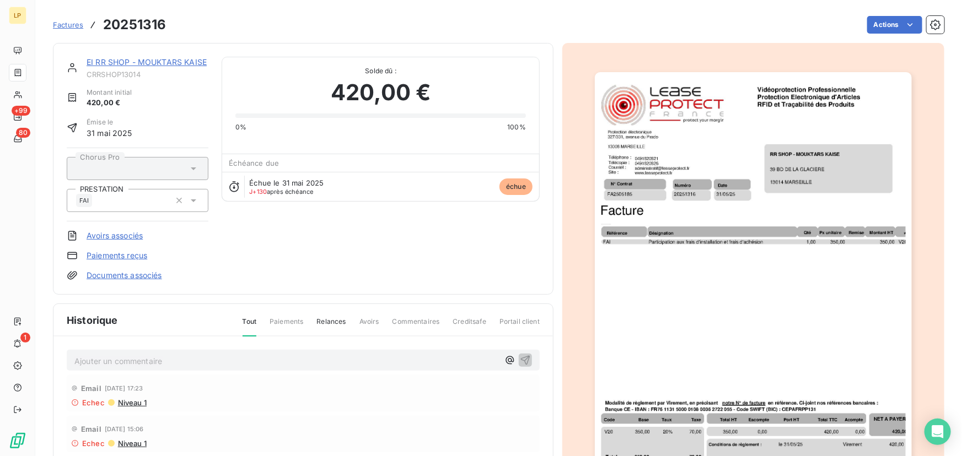
click at [158, 60] on link "EI RR SHOP - MOUKTARS KAISE" at bounding box center [147, 61] width 120 height 9
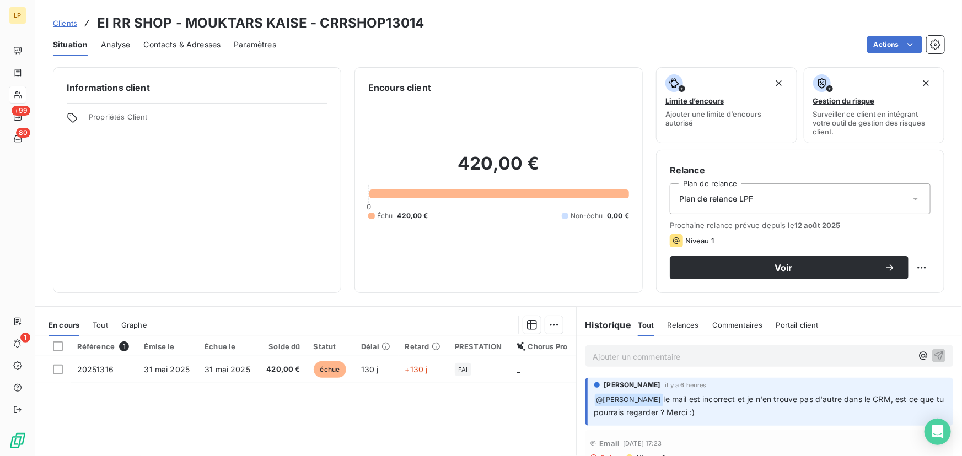
click at [186, 43] on span "Contacts & Adresses" at bounding box center [181, 44] width 77 height 11
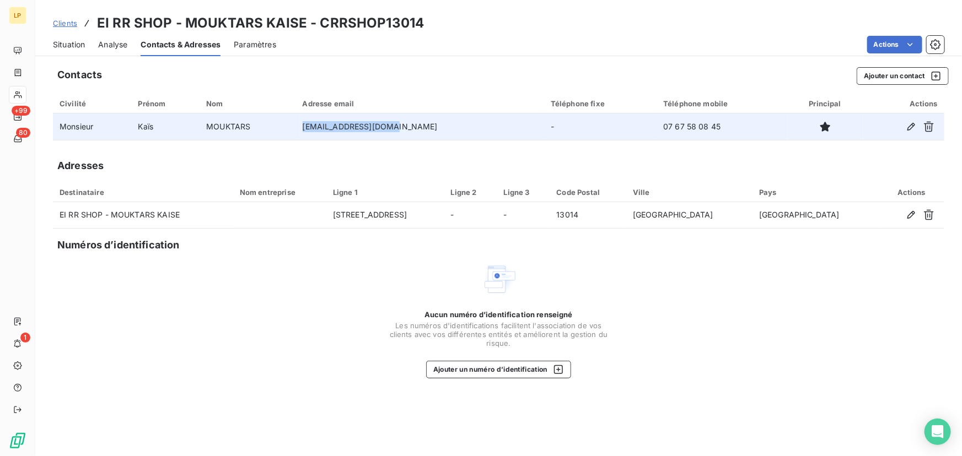
drag, startPoint x: 321, startPoint y: 126, endPoint x: 427, endPoint y: 137, distance: 107.0
click at [411, 130] on tr "Monsieur [PERSON_NAME] [EMAIL_ADDRESS][DOMAIN_NAME] - 07 67 58 08 45" at bounding box center [498, 127] width 891 height 26
click at [407, 131] on td "[EMAIL_ADDRESS][DOMAIN_NAME]" at bounding box center [420, 127] width 248 height 26
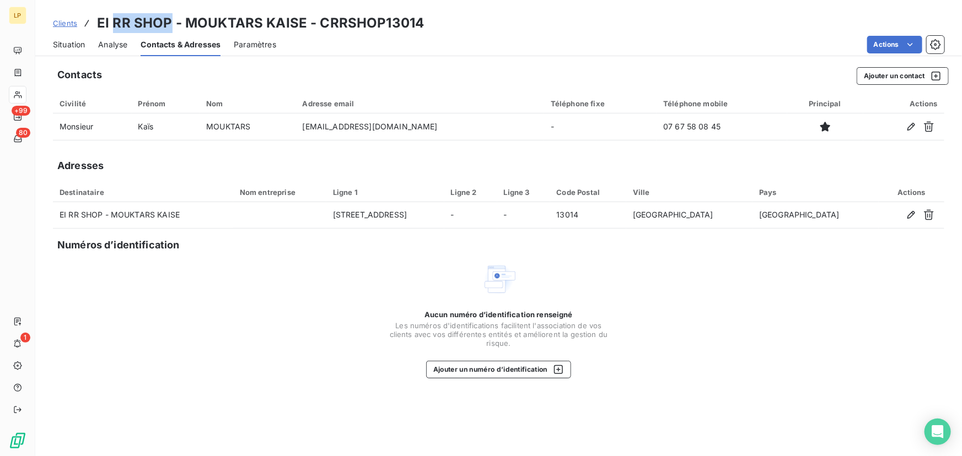
drag, startPoint x: 112, startPoint y: 26, endPoint x: 187, endPoint y: 34, distance: 74.9
click at [168, 28] on h3 "EI RR SHOP - MOUKTARS KAISE - CRRSHOP13014" at bounding box center [260, 23] width 327 height 20
click at [271, 31] on h3 "EI RR SHOP - MOUKTARS KAISE - CRRSHOP13014" at bounding box center [260, 23] width 327 height 20
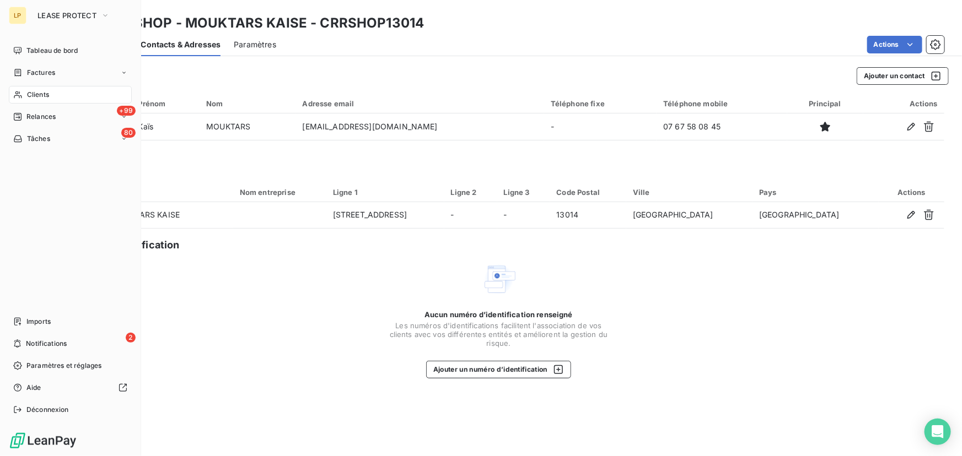
click at [27, 94] on span "Clients" at bounding box center [38, 95] width 22 height 10
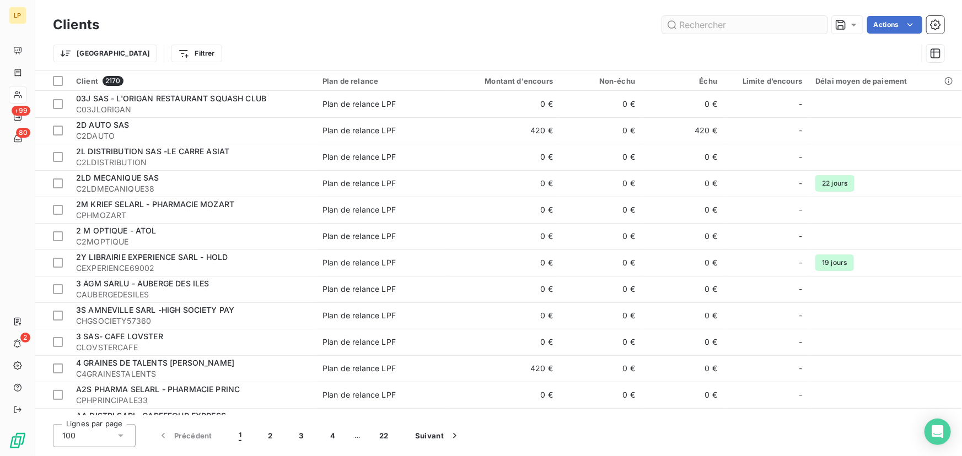
click at [714, 28] on input "text" at bounding box center [744, 25] width 165 height 18
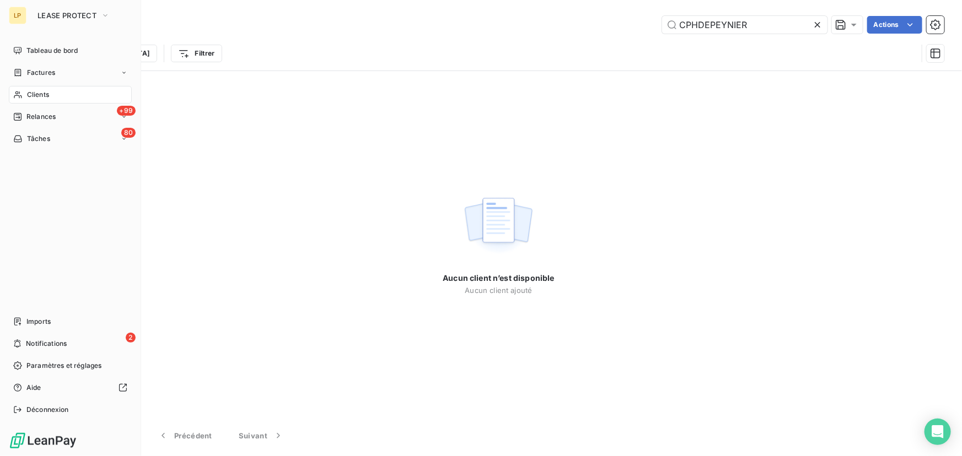
click at [94, 88] on div "Clients" at bounding box center [70, 95] width 123 height 18
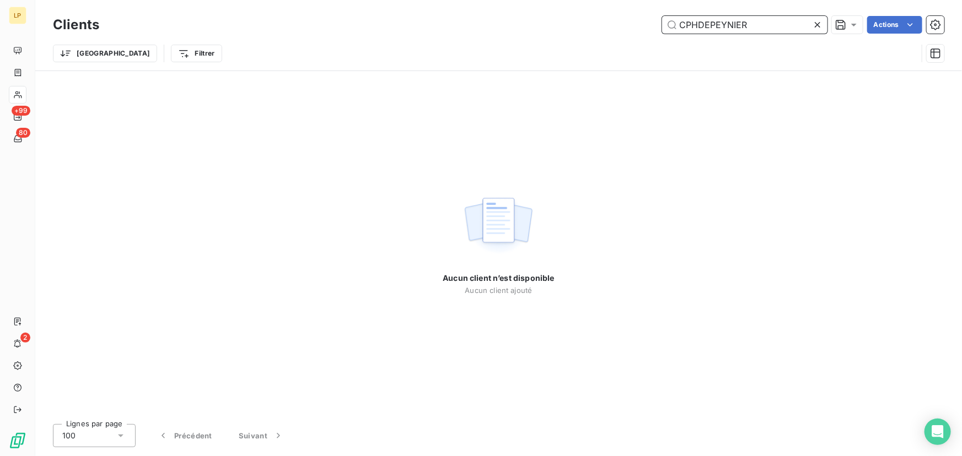
click at [781, 20] on input "CPHDEPEYNIER" at bounding box center [744, 25] width 165 height 18
click at [675, 26] on input "CPHDEPEYNIER" at bounding box center [744, 25] width 165 height 18
click at [777, 28] on input "CPHDEPEYNIER" at bounding box center [744, 25] width 165 height 18
click at [683, 24] on input "CPHDEPEYNIER" at bounding box center [744, 25] width 165 height 18
drag, startPoint x: 709, startPoint y: 24, endPoint x: 485, endPoint y: 50, distance: 225.9
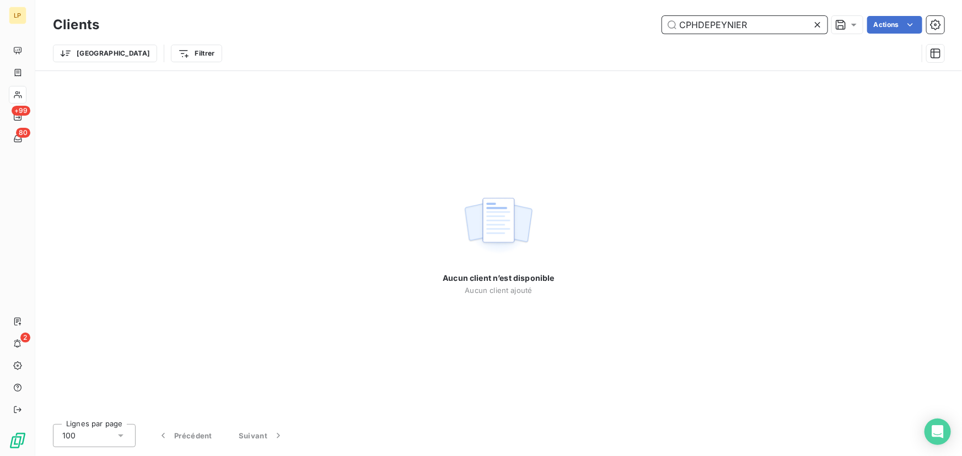
click at [485, 50] on div "Clients CPHDEPEYNIER Actions Trier Filtrer" at bounding box center [498, 41] width 891 height 57
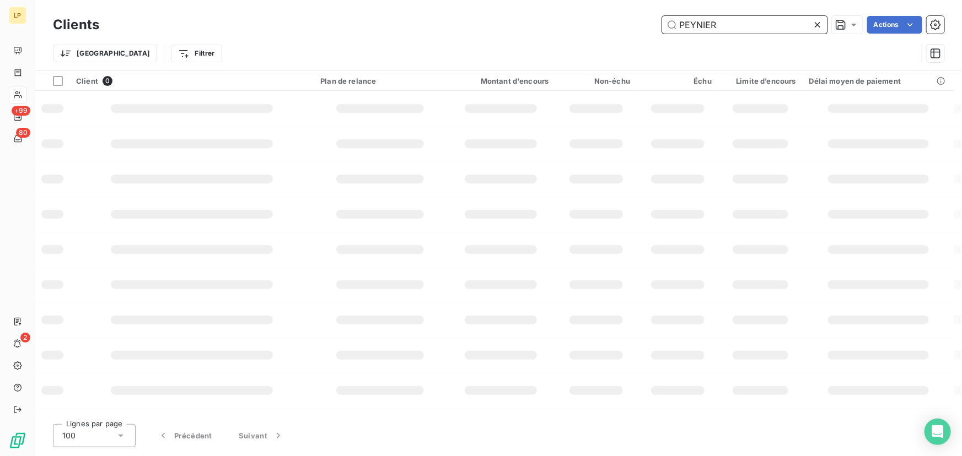
type input "PEYNIER"
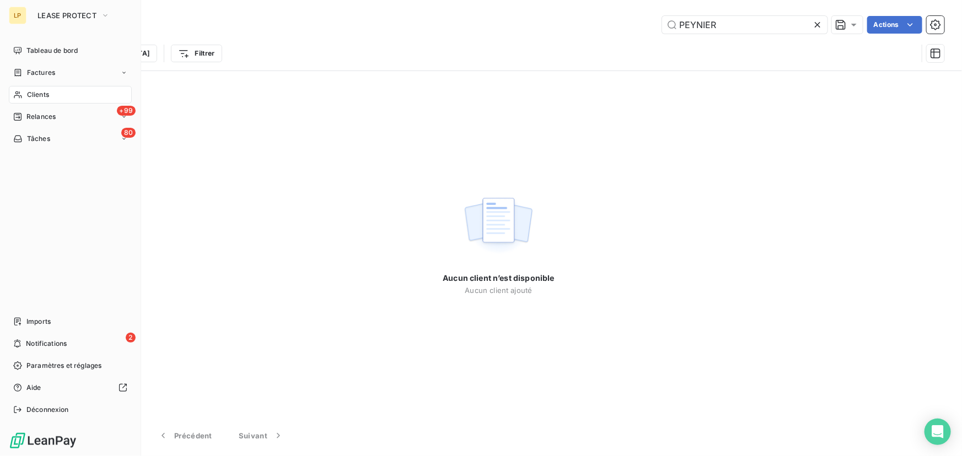
click at [35, 96] on span "Clients" at bounding box center [38, 95] width 22 height 10
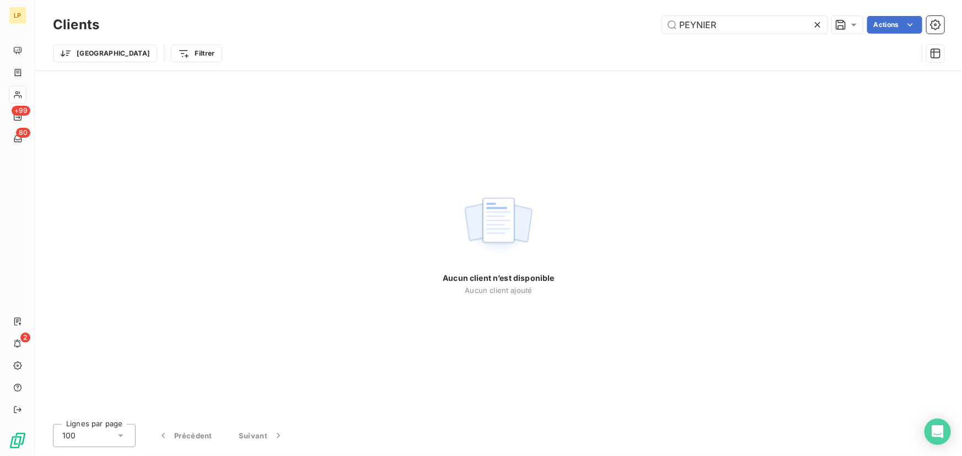
click at [820, 24] on icon at bounding box center [817, 24] width 11 height 11
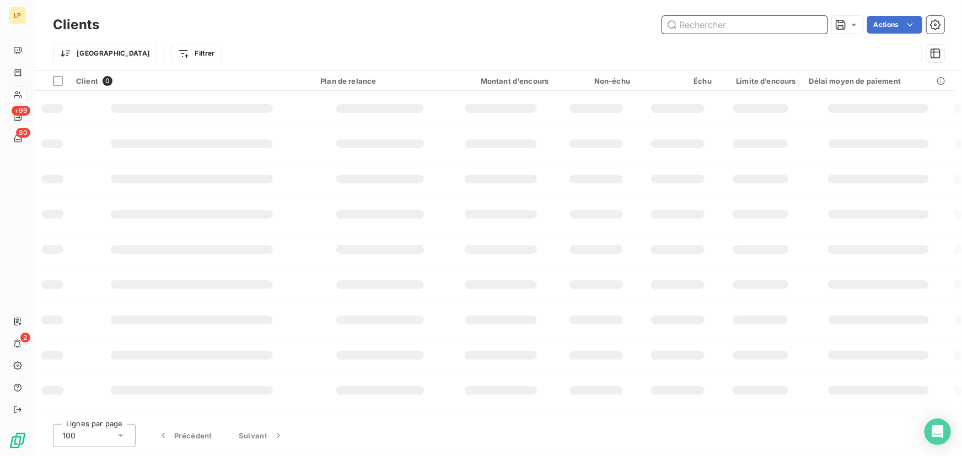
click at [757, 24] on input "text" at bounding box center [744, 25] width 165 height 18
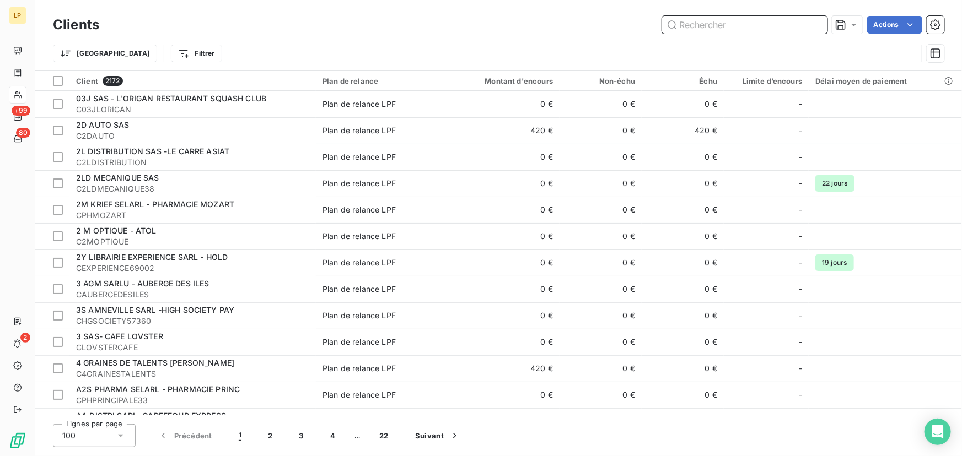
paste input "PHARMACIE DE [PERSON_NAME]"
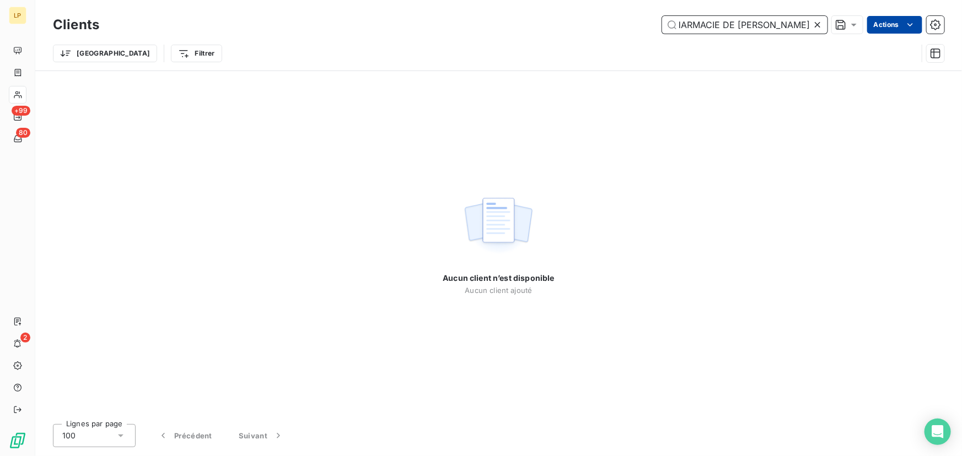
drag, startPoint x: 775, startPoint y: 25, endPoint x: 900, endPoint y: 28, distance: 125.2
click at [901, 28] on div "PHARMACIE DE PEYNIER SELARL Actions" at bounding box center [528, 25] width 832 height 18
click at [697, 31] on input "PHARMACIE DE PEYNIER" at bounding box center [744, 25] width 165 height 18
drag, startPoint x: 732, startPoint y: 25, endPoint x: 747, endPoint y: 21, distance: 15.9
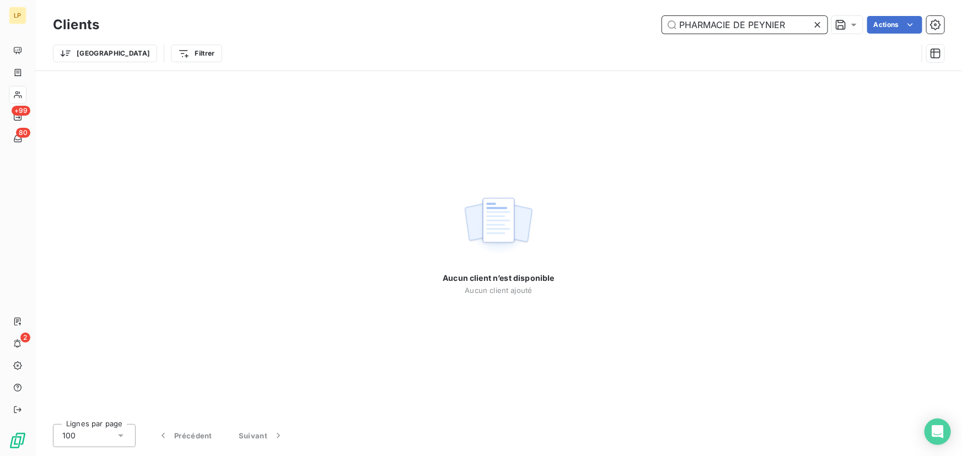
click at [747, 21] on input "PHARMACIE DE PEYNIER" at bounding box center [744, 25] width 165 height 18
click at [735, 22] on input "PHARMACIE DE PEYNIER" at bounding box center [744, 25] width 165 height 18
drag, startPoint x: 748, startPoint y: 24, endPoint x: 618, endPoint y: 30, distance: 130.2
click at [618, 30] on div "PHARMACIE DE PEYNIER Actions" at bounding box center [528, 25] width 832 height 18
type input "PEYNIER"
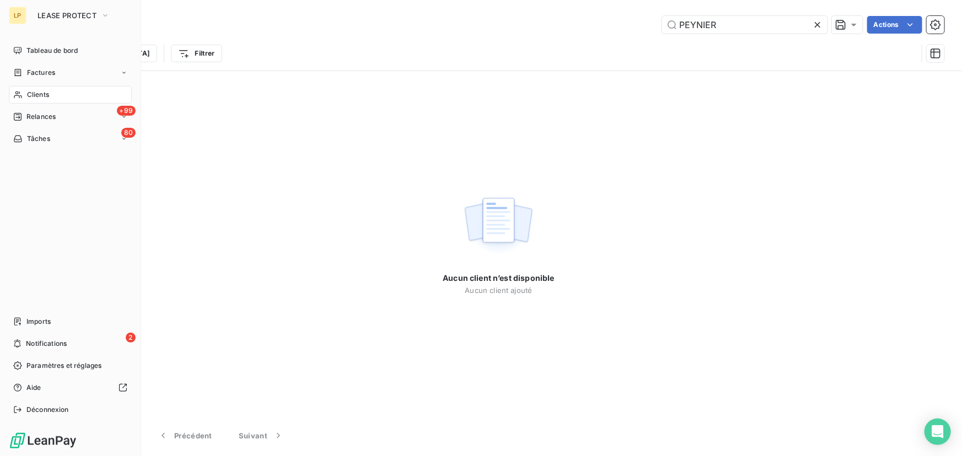
click at [35, 9] on button "LEASE PROTECT" at bounding box center [73, 16] width 85 height 18
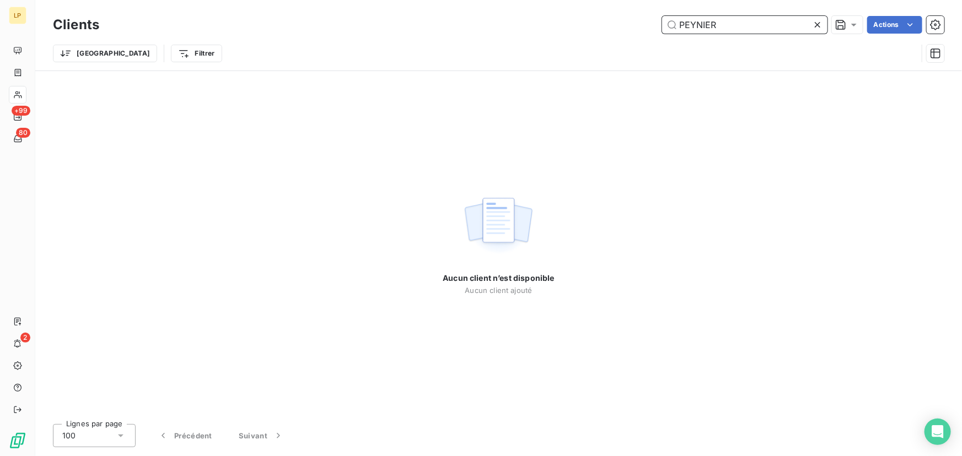
click at [765, 29] on input "PEYNIER" at bounding box center [744, 25] width 165 height 18
drag, startPoint x: 739, startPoint y: 30, endPoint x: 542, endPoint y: 36, distance: 196.4
click at [546, 36] on div "Clients PEYNIER Actions Trier Filtrer" at bounding box center [498, 41] width 891 height 57
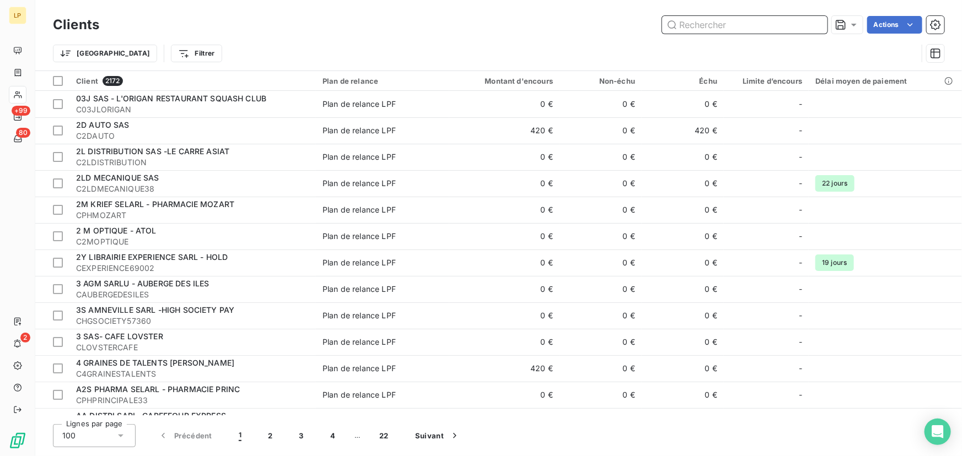
click at [749, 29] on input "text" at bounding box center [744, 25] width 165 height 18
paste input "PEYNIER"
type input "PEYNIER"
